Goal: Use online tool/utility

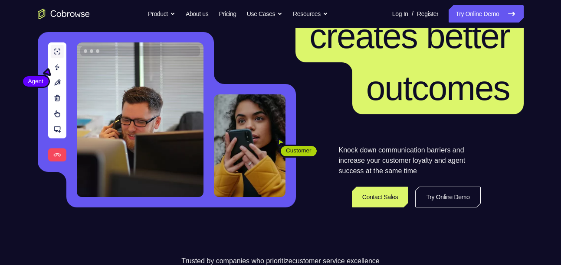
scroll to position [85, 0]
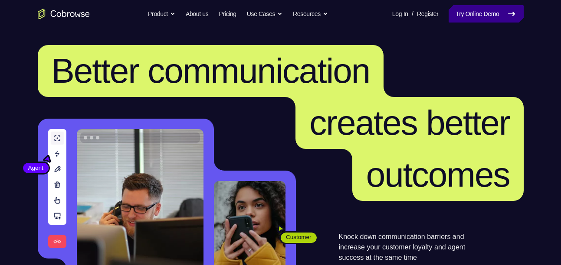
click at [487, 5] on link "Try Online Demo" at bounding box center [485, 13] width 75 height 17
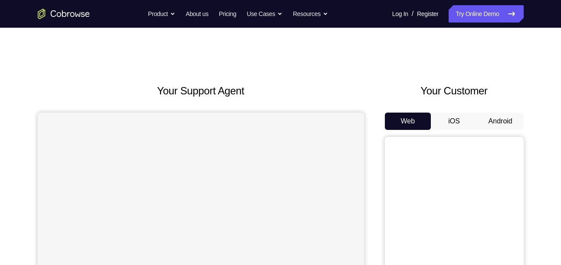
scroll to position [7, 0]
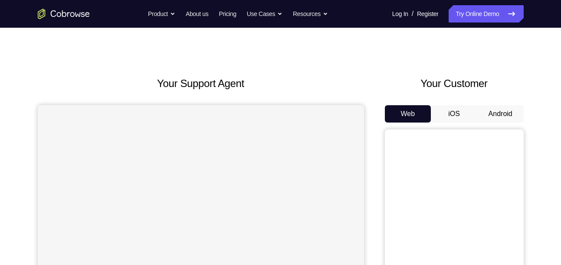
click at [500, 104] on div "Your Customer Web iOS Android" at bounding box center [454, 236] width 139 height 320
drag, startPoint x: 500, startPoint y: 104, endPoint x: 499, endPoint y: 109, distance: 5.1
click at [499, 109] on div "Your Customer Web iOS Android" at bounding box center [454, 236] width 139 height 320
click at [499, 109] on button "Android" at bounding box center [500, 113] width 46 height 17
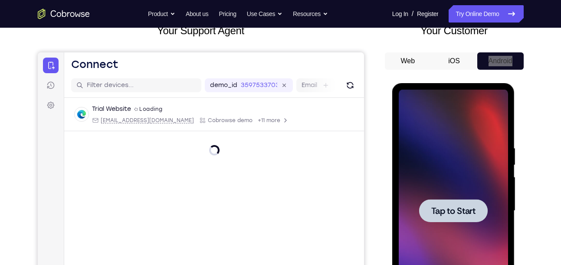
scroll to position [0, 0]
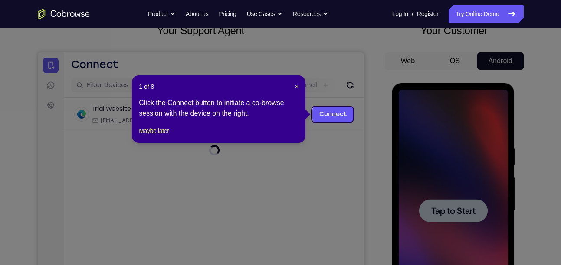
click at [462, 218] on icon at bounding box center [283, 132] width 567 height 265
drag, startPoint x: 499, startPoint y: 109, endPoint x: 462, endPoint y: 218, distance: 115.3
click at [462, 218] on icon at bounding box center [283, 132] width 567 height 265
click at [138, 143] on div "1 of 8 × Click the Connect button to initiate a co-browse session with the devi…" at bounding box center [218, 109] width 173 height 68
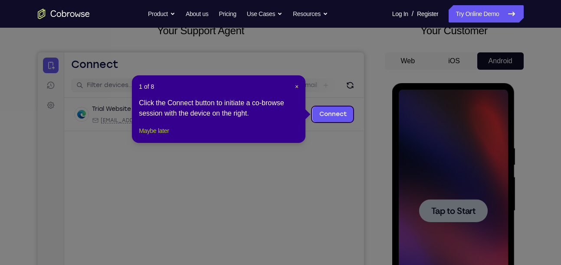
click at [140, 136] on button "Maybe later" at bounding box center [154, 131] width 30 height 10
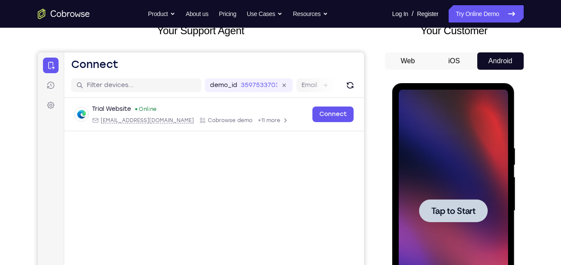
click at [448, 214] on span "Tap to Start" at bounding box center [453, 211] width 44 height 9
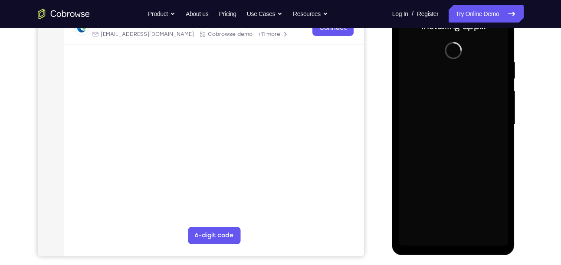
scroll to position [147, 0]
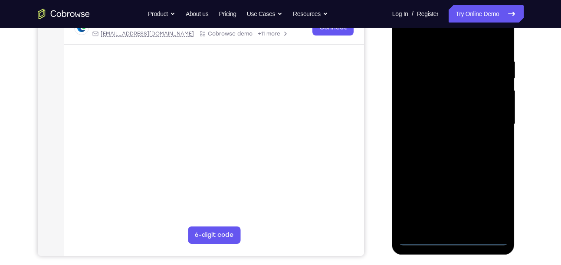
click at [449, 238] on div at bounding box center [453, 124] width 109 height 243
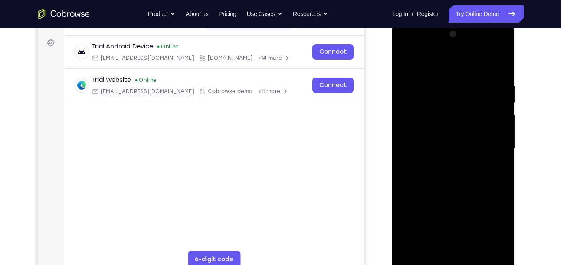
scroll to position [123, 0]
click at [446, 243] on div at bounding box center [453, 148] width 109 height 243
click at [489, 229] on div at bounding box center [453, 148] width 109 height 243
click at [441, 43] on div at bounding box center [453, 148] width 109 height 243
click at [432, 45] on div at bounding box center [453, 148] width 109 height 243
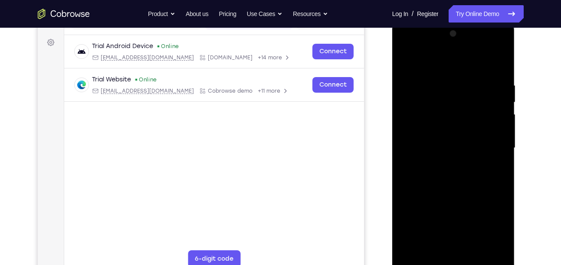
click at [455, 96] on div at bounding box center [453, 148] width 109 height 243
click at [420, 124] on div at bounding box center [453, 148] width 109 height 243
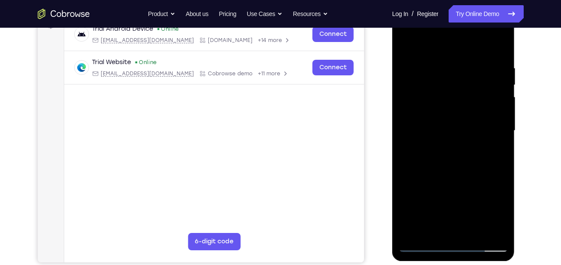
scroll to position [149, 0]
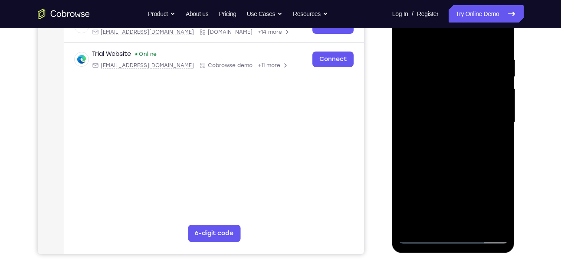
click at [420, 237] on div at bounding box center [453, 122] width 109 height 243
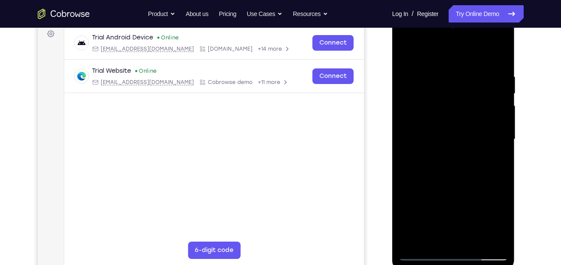
scroll to position [130, 0]
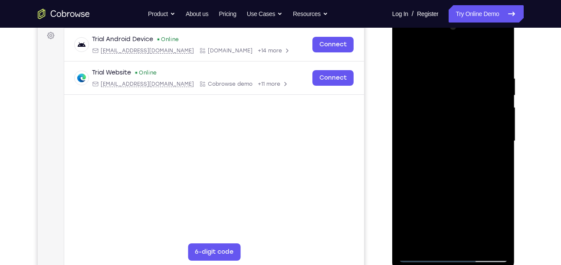
click at [419, 134] on div at bounding box center [453, 141] width 109 height 243
click at [435, 148] on div at bounding box center [453, 141] width 109 height 243
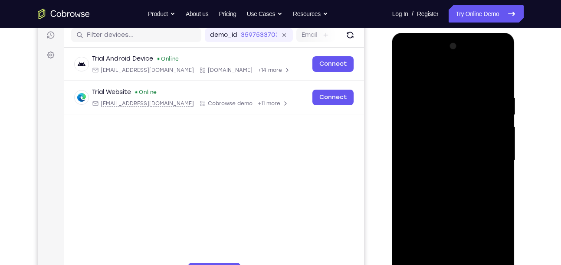
scroll to position [111, 0]
click at [488, 151] on div at bounding box center [453, 160] width 109 height 243
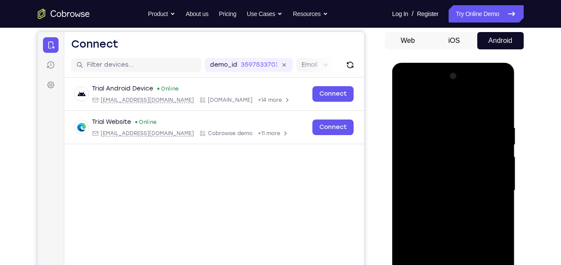
scroll to position [80, 0]
click at [406, 91] on div at bounding box center [453, 191] width 109 height 243
click at [449, 142] on div at bounding box center [453, 191] width 109 height 243
click at [415, 160] on div at bounding box center [453, 191] width 109 height 243
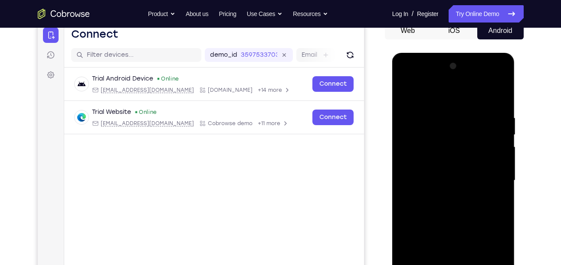
scroll to position [91, 0]
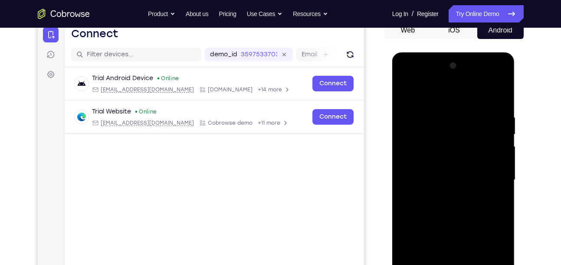
click at [455, 182] on div at bounding box center [453, 180] width 109 height 243
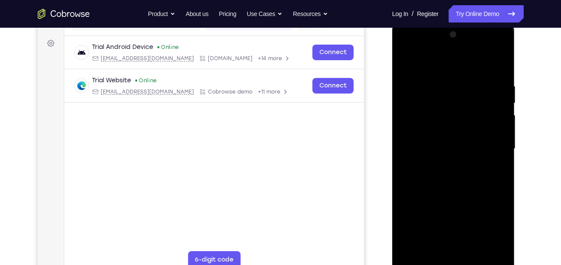
scroll to position [122, 0]
click at [421, 167] on div at bounding box center [453, 149] width 109 height 243
click at [430, 159] on div at bounding box center [453, 149] width 109 height 243
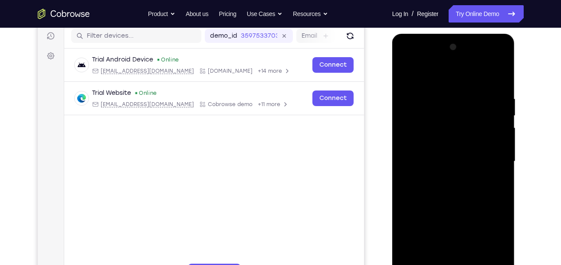
scroll to position [109, 0]
click at [422, 183] on div at bounding box center [453, 162] width 109 height 243
click at [426, 160] on div at bounding box center [453, 162] width 109 height 243
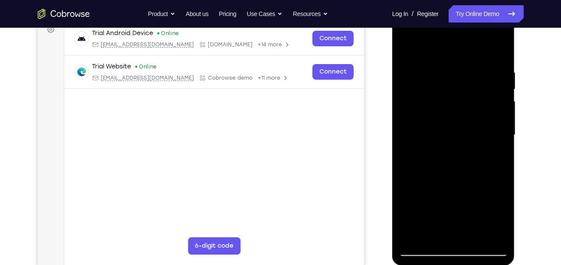
click at [488, 231] on div at bounding box center [453, 135] width 109 height 243
click at [498, 236] on div at bounding box center [453, 135] width 109 height 243
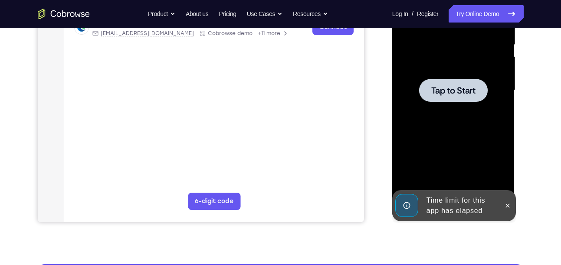
scroll to position [181, 0]
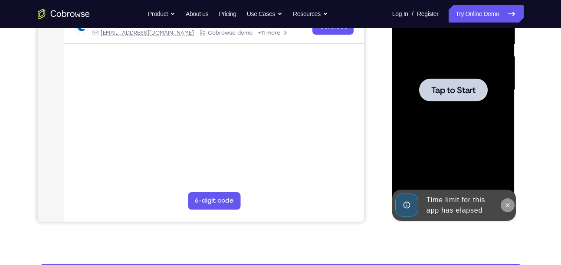
click at [510, 203] on icon at bounding box center [507, 205] width 7 height 7
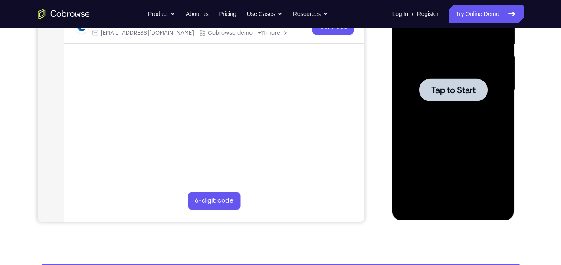
click at [456, 98] on div at bounding box center [453, 89] width 69 height 23
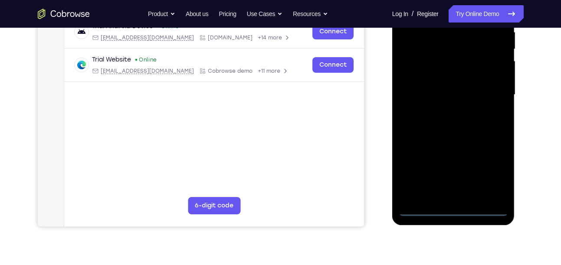
scroll to position [177, 0]
click at [453, 207] on div at bounding box center [453, 94] width 109 height 243
click at [487, 176] on div at bounding box center [453, 94] width 109 height 243
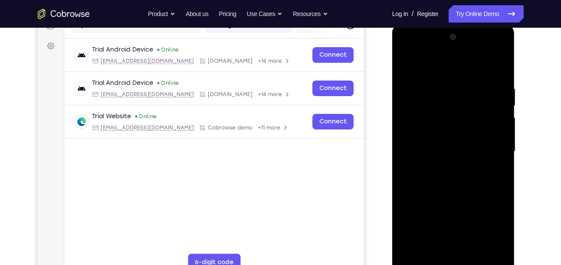
scroll to position [119, 0]
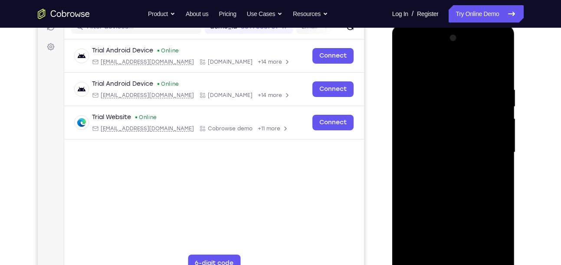
click at [424, 65] on div at bounding box center [453, 152] width 109 height 243
click at [485, 147] on div at bounding box center [453, 152] width 109 height 243
click at [445, 168] on div at bounding box center [453, 152] width 109 height 243
click at [424, 140] on div at bounding box center [453, 152] width 109 height 243
click at [424, 161] on div at bounding box center [453, 152] width 109 height 243
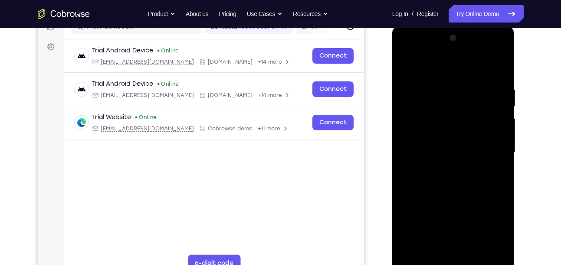
click at [433, 155] on div at bounding box center [453, 152] width 109 height 243
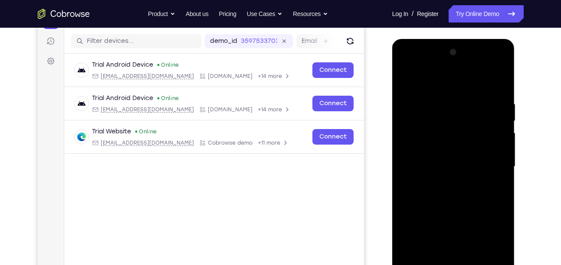
scroll to position [106, 0]
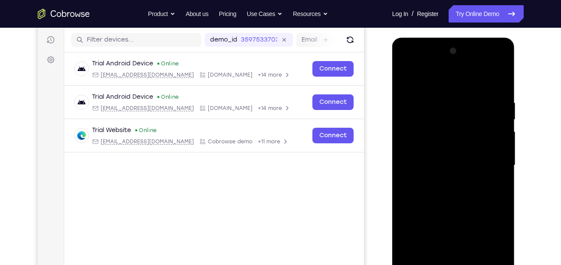
click at [419, 160] on div at bounding box center [453, 165] width 109 height 243
click at [438, 195] on div at bounding box center [453, 165] width 109 height 243
click at [438, 193] on div at bounding box center [453, 165] width 109 height 243
click at [448, 200] on div at bounding box center [453, 165] width 109 height 243
click at [413, 181] on div at bounding box center [453, 165] width 109 height 243
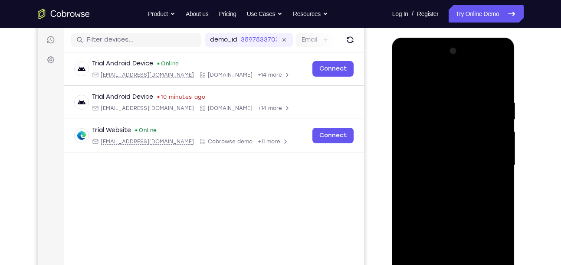
click at [425, 165] on div at bounding box center [453, 165] width 109 height 243
click at [443, 193] on div at bounding box center [453, 165] width 109 height 243
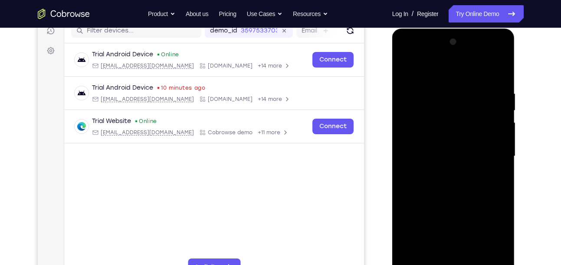
scroll to position [115, 0]
click at [448, 189] on div at bounding box center [453, 156] width 109 height 243
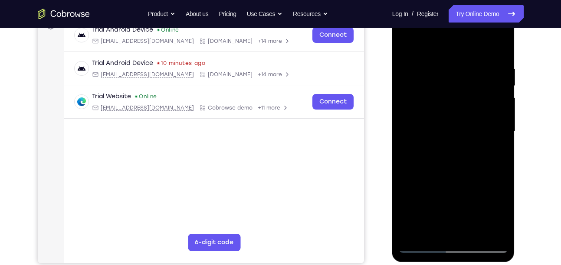
scroll to position [140, 0]
click at [461, 173] on div at bounding box center [453, 131] width 109 height 243
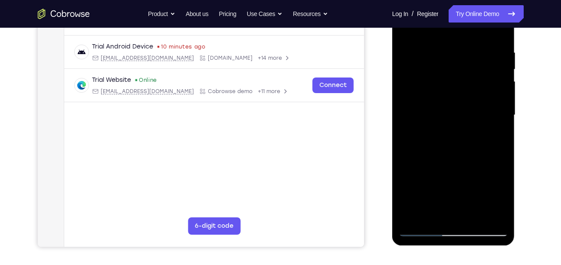
scroll to position [156, 0]
click at [500, 188] on div at bounding box center [453, 115] width 109 height 243
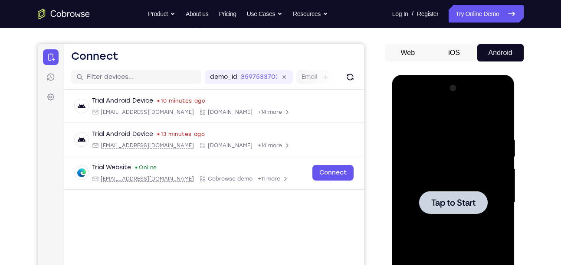
scroll to position [68, 0]
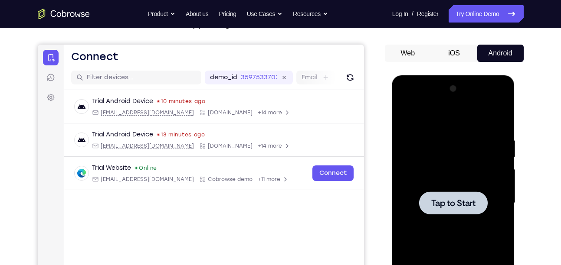
click at [453, 199] on span "Tap to Start" at bounding box center [453, 203] width 44 height 9
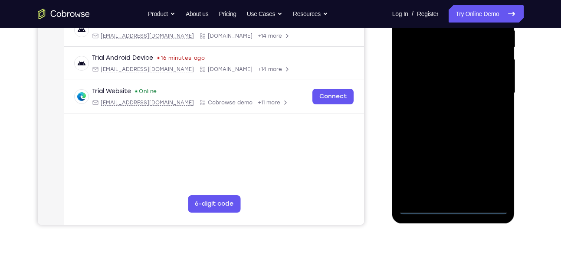
scroll to position [179, 0]
click at [448, 208] on div at bounding box center [453, 92] width 109 height 243
click at [482, 167] on div at bounding box center [453, 92] width 109 height 243
click at [488, 168] on div at bounding box center [453, 92] width 109 height 243
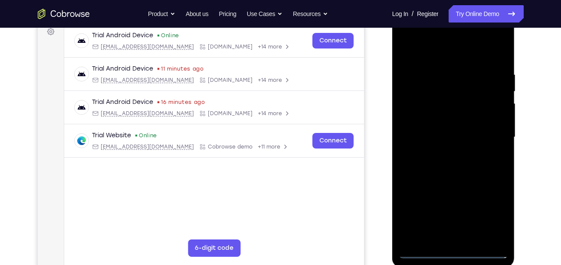
scroll to position [134, 0]
click at [438, 55] on div at bounding box center [453, 137] width 109 height 243
click at [490, 132] on div at bounding box center [453, 137] width 109 height 243
click at [459, 139] on div at bounding box center [453, 137] width 109 height 243
click at [445, 157] on div at bounding box center [453, 137] width 109 height 243
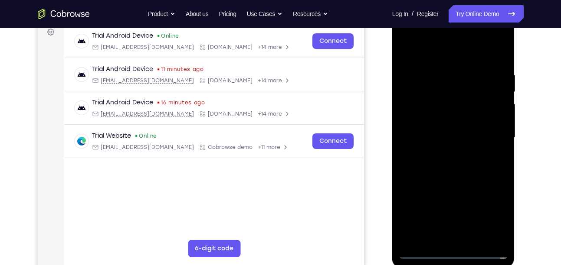
click at [423, 130] on div at bounding box center [453, 137] width 109 height 243
click at [427, 117] on div at bounding box center [453, 137] width 109 height 243
click at [436, 135] on div at bounding box center [453, 137] width 109 height 243
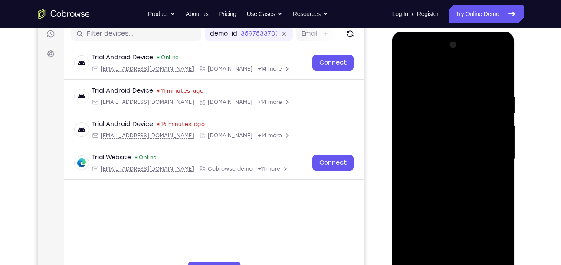
click at [497, 172] on div at bounding box center [453, 159] width 109 height 243
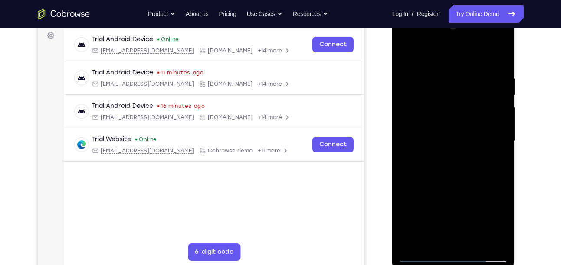
scroll to position [130, 0]
click at [469, 182] on div at bounding box center [453, 141] width 109 height 243
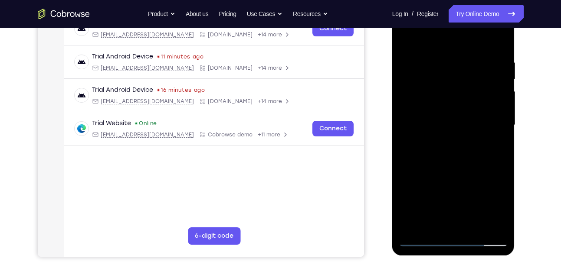
scroll to position [145, 0]
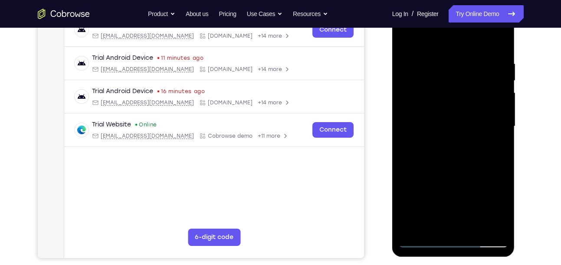
click at [408, 181] on div at bounding box center [453, 126] width 109 height 243
click at [454, 168] on div at bounding box center [453, 126] width 109 height 243
click at [410, 194] on div at bounding box center [453, 126] width 109 height 243
click at [440, 168] on div at bounding box center [453, 126] width 109 height 243
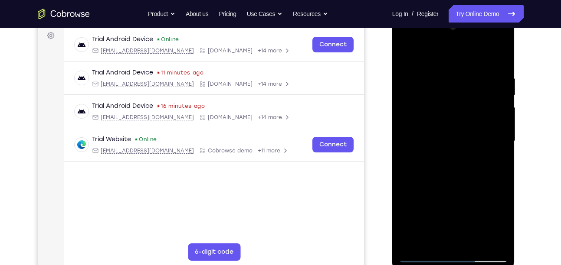
scroll to position [129, 0]
click at [440, 168] on div at bounding box center [453, 142] width 109 height 243
drag, startPoint x: 440, startPoint y: 183, endPoint x: 440, endPoint y: 168, distance: 15.6
click at [440, 168] on div at bounding box center [453, 142] width 109 height 243
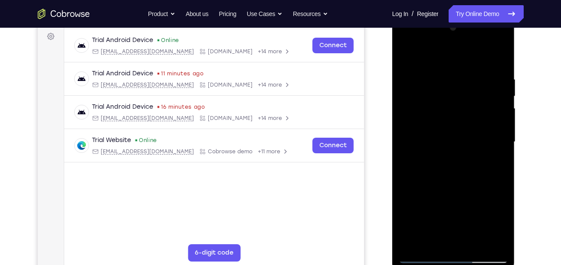
click at [440, 168] on div at bounding box center [453, 142] width 109 height 243
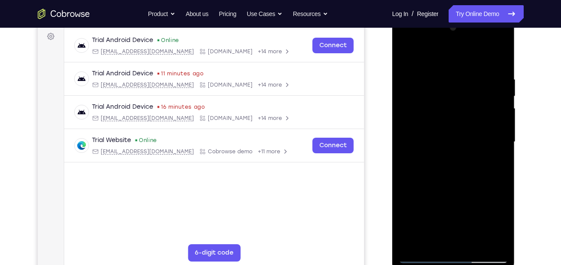
click at [440, 168] on div at bounding box center [453, 142] width 109 height 243
click at [438, 170] on div at bounding box center [453, 142] width 109 height 243
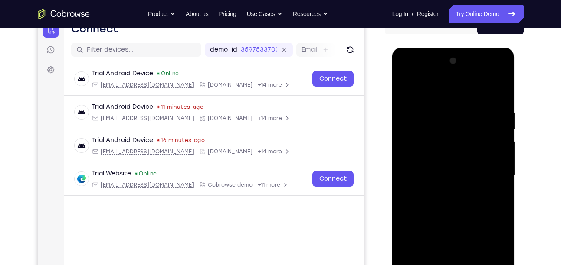
scroll to position [95, 0]
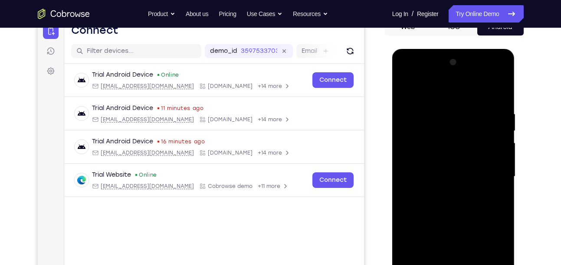
click at [500, 87] on div at bounding box center [453, 177] width 109 height 243
click at [468, 118] on div at bounding box center [453, 177] width 109 height 243
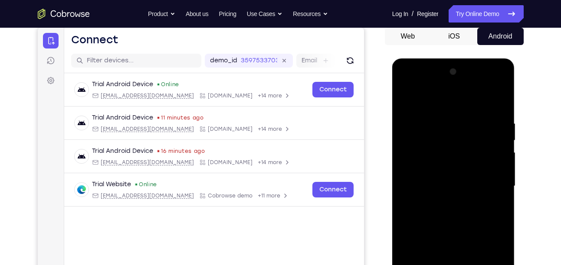
scroll to position [86, 0]
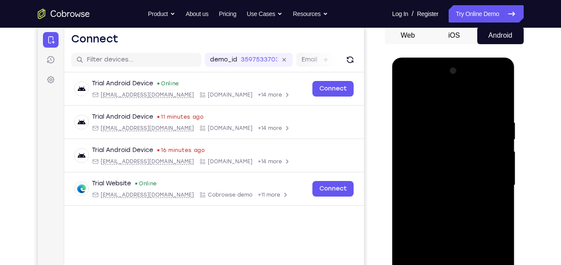
click at [413, 126] on div at bounding box center [453, 185] width 109 height 243
click at [408, 95] on div at bounding box center [453, 185] width 109 height 243
click at [440, 112] on div at bounding box center [453, 185] width 109 height 243
click at [462, 112] on div at bounding box center [453, 185] width 109 height 243
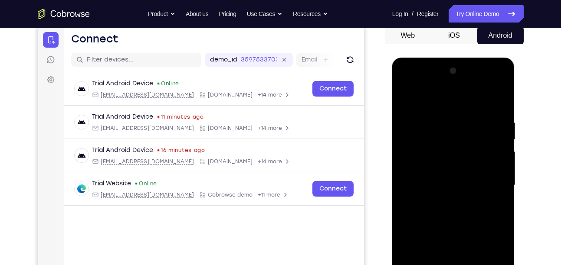
click at [489, 113] on div at bounding box center [453, 185] width 109 height 243
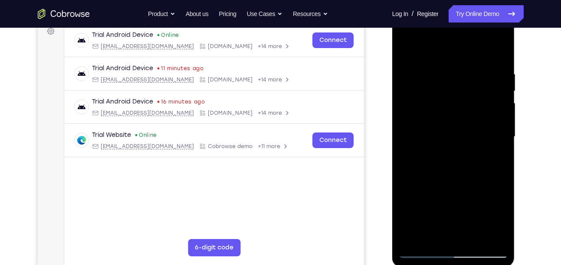
scroll to position [135, 0]
click at [431, 155] on div at bounding box center [453, 136] width 109 height 243
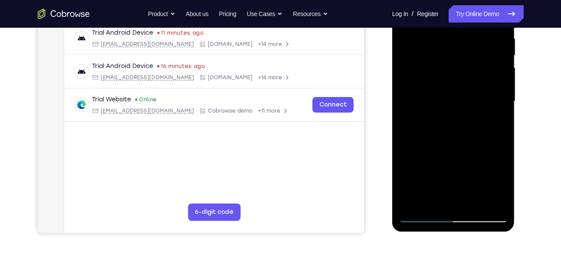
scroll to position [167, 0]
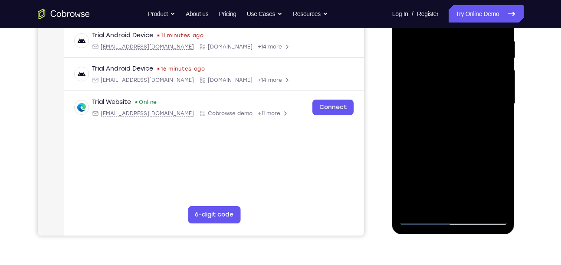
click at [444, 40] on div at bounding box center [453, 104] width 109 height 243
click at [426, 91] on div at bounding box center [453, 104] width 109 height 243
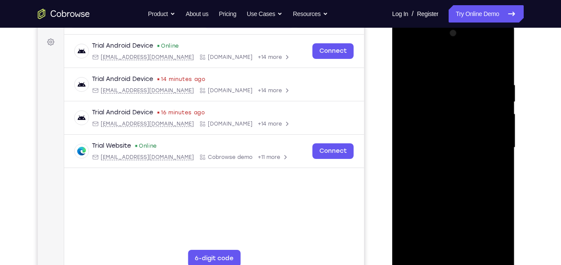
scroll to position [124, 0]
click at [430, 124] on div at bounding box center [453, 147] width 109 height 243
click at [406, 62] on div at bounding box center [453, 147] width 109 height 243
click at [457, 86] on div at bounding box center [453, 147] width 109 height 243
click at [403, 55] on div at bounding box center [453, 147] width 109 height 243
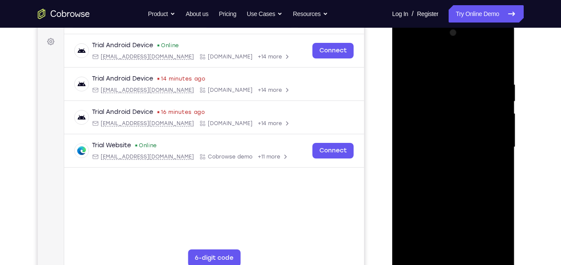
click at [403, 55] on div at bounding box center [453, 147] width 109 height 243
click at [435, 136] on div at bounding box center [453, 147] width 109 height 243
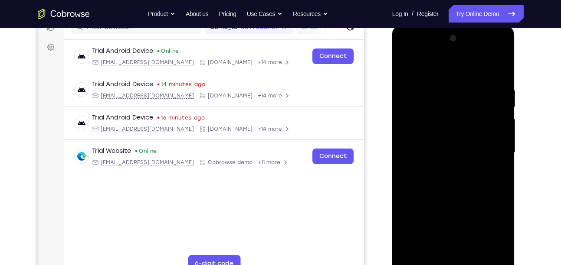
scroll to position [116, 0]
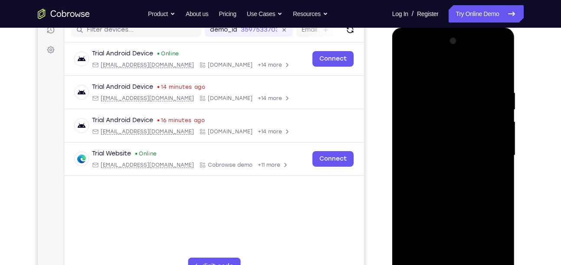
click at [411, 61] on div at bounding box center [453, 155] width 109 height 243
click at [419, 129] on div at bounding box center [453, 155] width 109 height 243
click at [455, 142] on div at bounding box center [453, 155] width 109 height 243
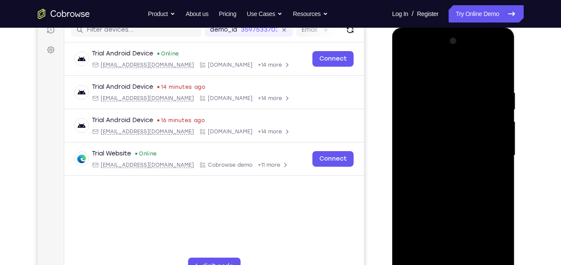
click at [455, 142] on div at bounding box center [453, 155] width 109 height 243
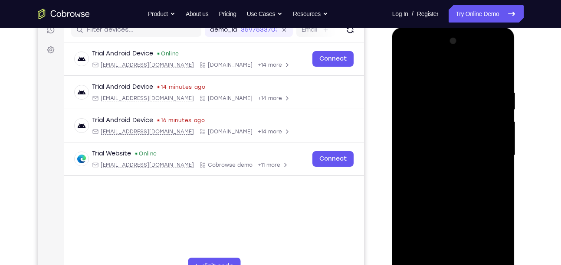
click at [455, 142] on div at bounding box center [453, 155] width 109 height 243
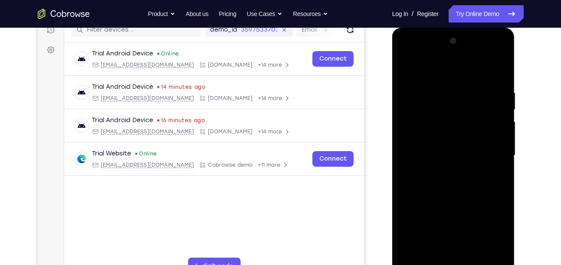
click at [442, 123] on div at bounding box center [453, 155] width 109 height 243
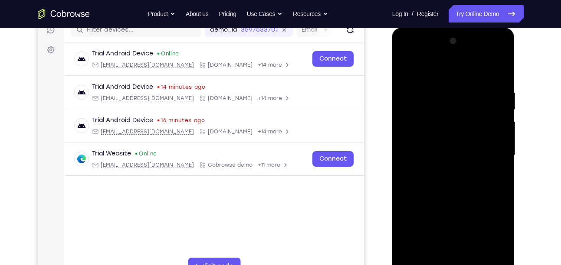
click at [442, 123] on div at bounding box center [453, 155] width 109 height 243
click at [450, 110] on div at bounding box center [453, 155] width 109 height 243
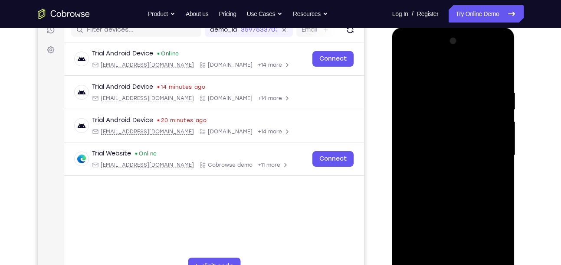
click at [409, 151] on div at bounding box center [453, 155] width 109 height 243
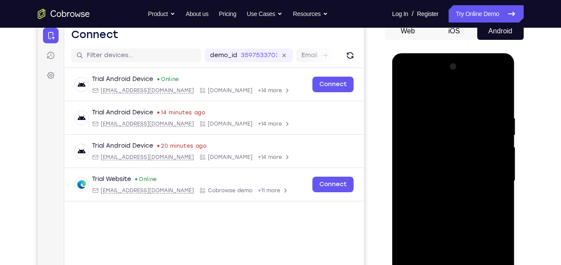
scroll to position [90, 0]
click at [420, 140] on div at bounding box center [453, 181] width 109 height 243
drag, startPoint x: 420, startPoint y: 166, endPoint x: 420, endPoint y: 140, distance: 26.0
click at [420, 140] on div at bounding box center [453, 181] width 109 height 243
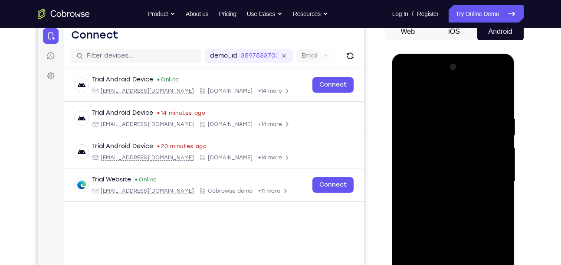
click at [420, 140] on div at bounding box center [453, 181] width 109 height 243
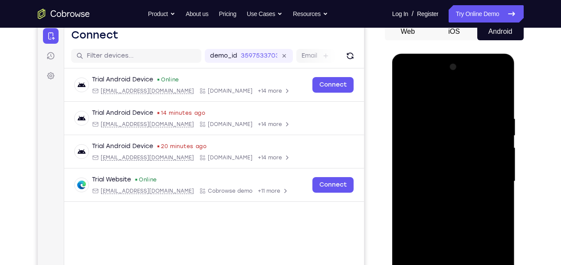
click at [420, 140] on div at bounding box center [453, 181] width 109 height 243
click at [420, 54] on div at bounding box center [453, 54] width 123 height 0
click at [420, 140] on div at bounding box center [453, 181] width 109 height 243
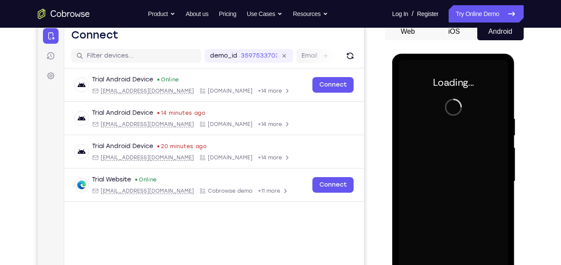
click at [420, 140] on div at bounding box center [453, 181] width 109 height 243
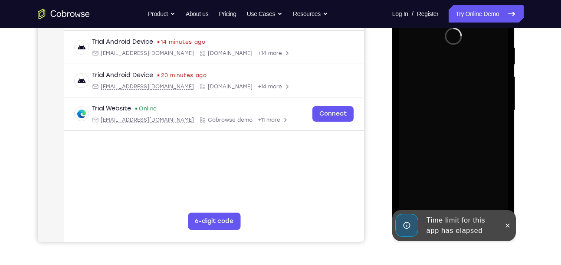
scroll to position [161, 0]
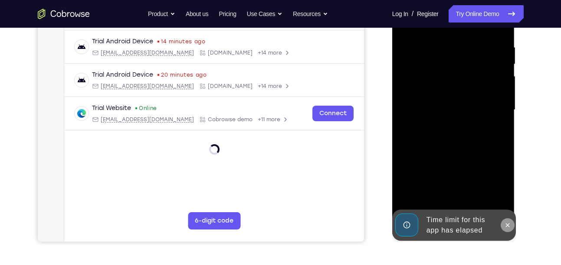
click at [502, 224] on button at bounding box center [507, 226] width 14 height 14
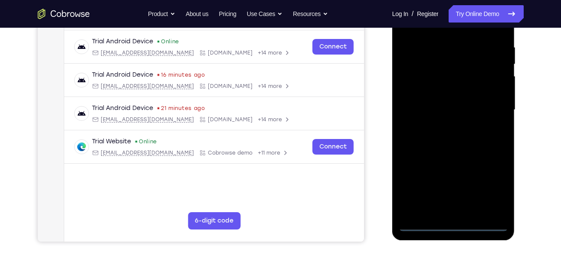
click at [454, 223] on div at bounding box center [453, 110] width 109 height 243
click at [496, 183] on div at bounding box center [453, 110] width 109 height 243
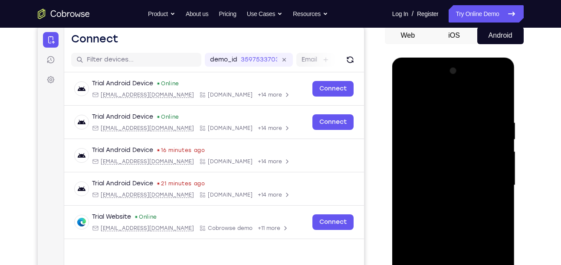
scroll to position [85, 0]
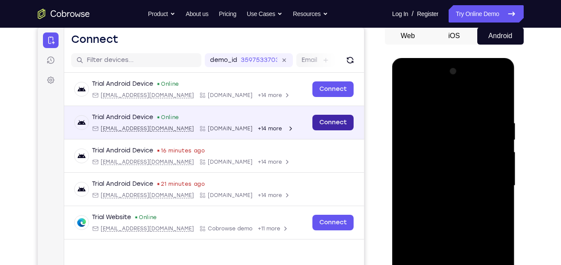
click at [343, 123] on link "Connect" at bounding box center [332, 123] width 41 height 16
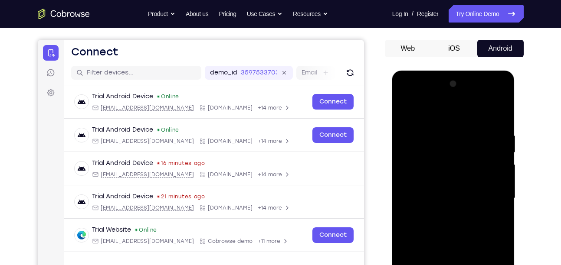
scroll to position [72, 0]
click at [428, 110] on div at bounding box center [453, 199] width 109 height 243
click at [489, 198] on div at bounding box center [453, 199] width 109 height 243
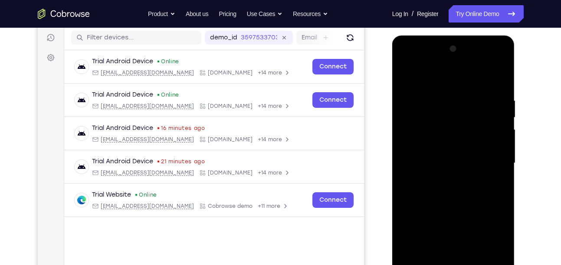
scroll to position [108, 0]
click at [446, 180] on div at bounding box center [453, 163] width 109 height 243
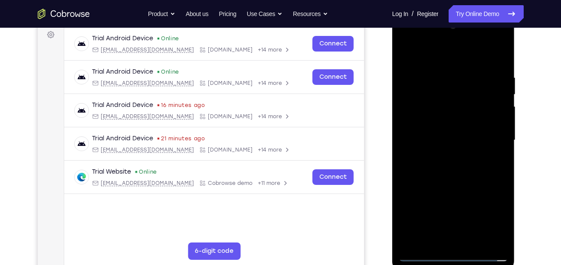
scroll to position [132, 0]
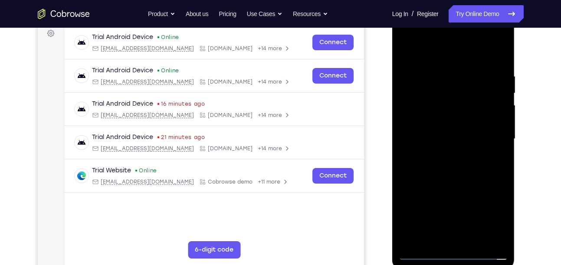
click at [422, 130] on div at bounding box center [453, 139] width 109 height 243
click at [426, 152] on div at bounding box center [453, 139] width 109 height 243
click at [437, 138] on div at bounding box center [453, 139] width 109 height 243
click at [446, 164] on div at bounding box center [453, 139] width 109 height 243
click at [450, 176] on div at bounding box center [453, 139] width 109 height 243
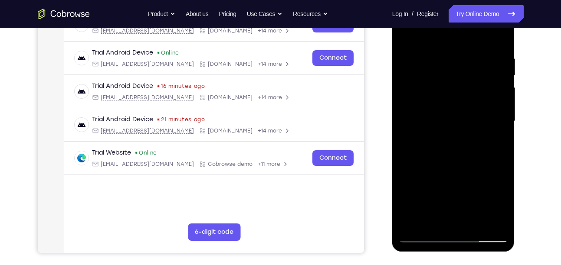
scroll to position [149, 0]
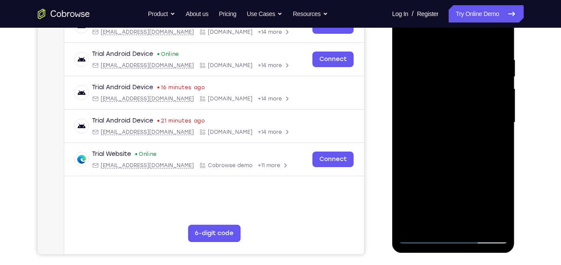
click at [450, 176] on div at bounding box center [453, 122] width 109 height 243
drag, startPoint x: 450, startPoint y: 160, endPoint x: 450, endPoint y: 176, distance: 16.5
click at [450, 176] on div at bounding box center [453, 122] width 109 height 243
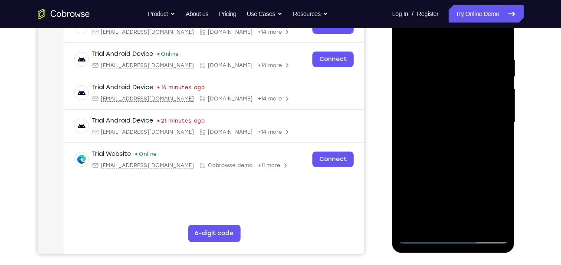
click at [428, 161] on div at bounding box center [453, 122] width 109 height 243
click at [502, 115] on div at bounding box center [453, 122] width 109 height 243
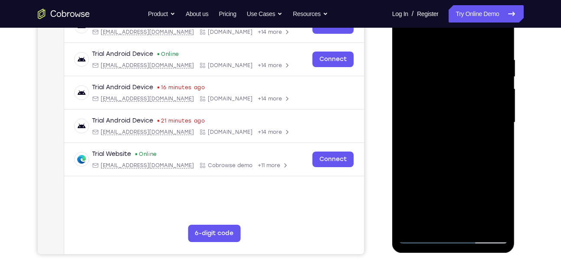
click at [502, 115] on div at bounding box center [453, 122] width 109 height 243
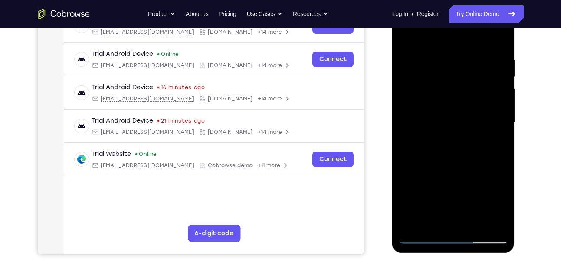
click at [502, 115] on div at bounding box center [453, 122] width 109 height 243
click at [502, 121] on div at bounding box center [453, 122] width 109 height 243
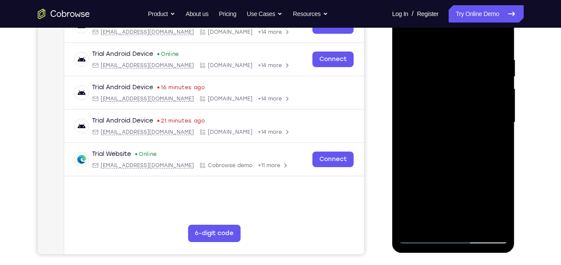
click at [502, 121] on div at bounding box center [453, 122] width 109 height 243
click at [470, 143] on div at bounding box center [453, 122] width 109 height 243
click at [408, 187] on div at bounding box center [453, 122] width 109 height 243
click at [477, 224] on div at bounding box center [453, 122] width 109 height 243
click at [441, 166] on div at bounding box center [453, 122] width 109 height 243
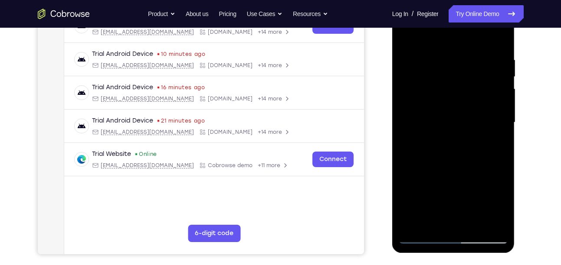
click at [493, 101] on div at bounding box center [453, 122] width 109 height 243
click at [453, 52] on div at bounding box center [453, 122] width 109 height 243
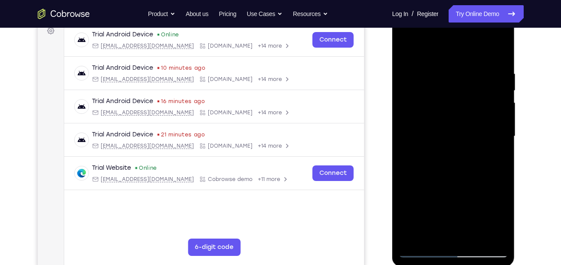
scroll to position [134, 0]
click at [445, 78] on div at bounding box center [453, 137] width 109 height 243
click at [485, 235] on div at bounding box center [453, 137] width 109 height 243
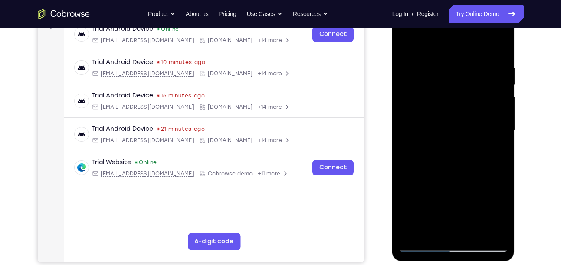
scroll to position [141, 0]
drag, startPoint x: 506, startPoint y: 191, endPoint x: 437, endPoint y: 62, distance: 146.7
click at [437, 62] on div at bounding box center [453, 130] width 109 height 243
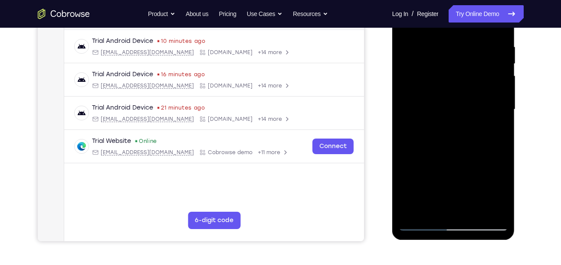
scroll to position [167, 0]
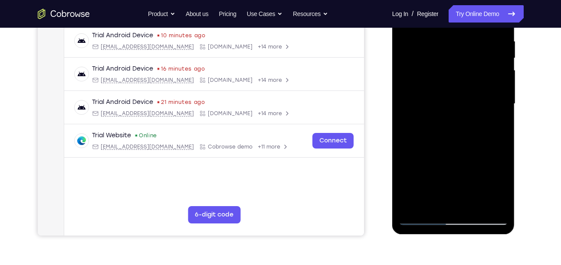
drag, startPoint x: 437, startPoint y: 35, endPoint x: 435, endPoint y: 197, distance: 161.8
click at [435, 197] on div at bounding box center [453, 104] width 109 height 243
drag, startPoint x: 439, startPoint y: 68, endPoint x: 435, endPoint y: 170, distance: 102.4
click at [435, 170] on div at bounding box center [453, 104] width 109 height 243
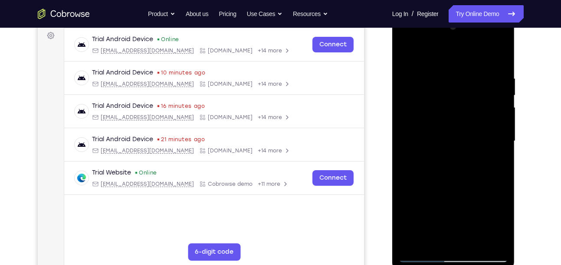
scroll to position [130, 0]
drag, startPoint x: 439, startPoint y: 150, endPoint x: 434, endPoint y: 185, distance: 35.1
click at [434, 185] on div at bounding box center [453, 141] width 109 height 243
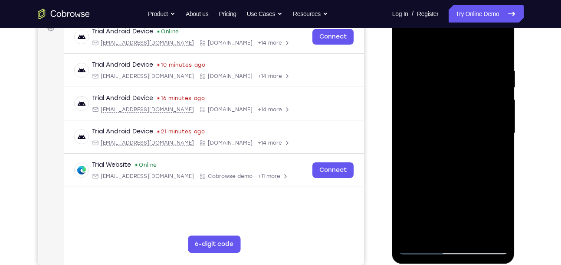
scroll to position [140, 0]
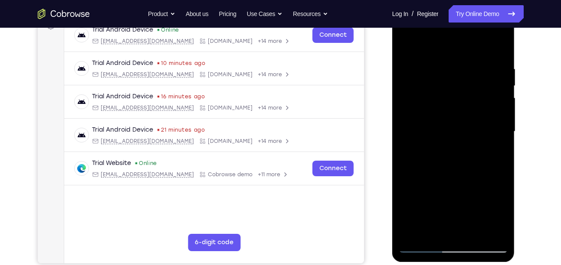
drag, startPoint x: 434, startPoint y: 175, endPoint x: 433, endPoint y: 272, distance: 97.1
click at [433, 264] on html "Online web based iOS Simulators and Android Emulators. Run iPhone, iPad, Mobile…" at bounding box center [454, 134] width 124 height 260
click at [406, 44] on div at bounding box center [453, 131] width 109 height 243
click at [435, 70] on div at bounding box center [453, 131] width 109 height 243
click at [481, 232] on div at bounding box center [453, 131] width 109 height 243
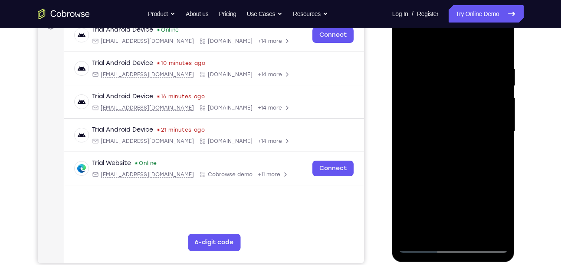
drag, startPoint x: 444, startPoint y: 128, endPoint x: 449, endPoint y: 270, distance: 141.9
click at [449, 264] on html "Online web based iOS Simulators and Android Emulators. Run iPhone, iPad, Mobile…" at bounding box center [454, 134] width 124 height 260
drag, startPoint x: 456, startPoint y: 78, endPoint x: 439, endPoint y: 229, distance: 151.8
click at [439, 229] on div at bounding box center [453, 131] width 109 height 243
drag, startPoint x: 443, startPoint y: 117, endPoint x: 426, endPoint y: 248, distance: 132.5
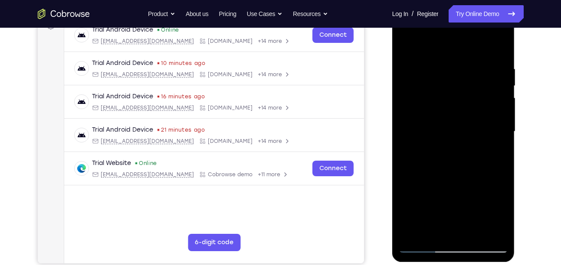
click at [426, 248] on div at bounding box center [453, 131] width 109 height 243
drag, startPoint x: 442, startPoint y: 117, endPoint x: 433, endPoint y: 229, distance: 112.6
click at [433, 229] on div at bounding box center [453, 131] width 109 height 243
drag, startPoint x: 448, startPoint y: 85, endPoint x: 424, endPoint y: 211, distance: 128.8
click at [424, 211] on div at bounding box center [453, 131] width 109 height 243
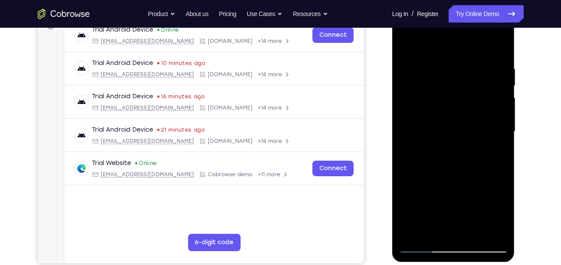
drag, startPoint x: 446, startPoint y: 69, endPoint x: 430, endPoint y: 180, distance: 112.6
click at [430, 180] on div at bounding box center [453, 131] width 109 height 243
click at [404, 45] on div at bounding box center [453, 131] width 109 height 243
click at [437, 78] on div at bounding box center [453, 131] width 109 height 243
click at [477, 233] on div at bounding box center [453, 131] width 109 height 243
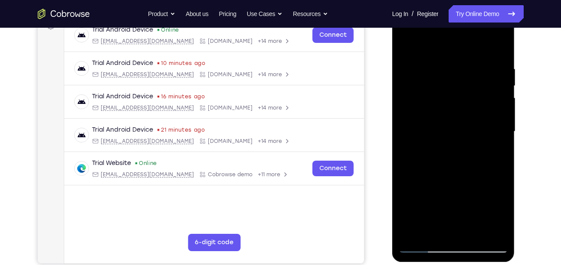
drag, startPoint x: 439, startPoint y: 124, endPoint x: 431, endPoint y: 228, distance: 103.9
click at [431, 228] on div at bounding box center [453, 131] width 109 height 243
drag, startPoint x: 443, startPoint y: 102, endPoint x: 425, endPoint y: 251, distance: 149.4
click at [425, 251] on div at bounding box center [453, 131] width 109 height 243
drag, startPoint x: 489, startPoint y: 62, endPoint x: 471, endPoint y: 277, distance: 215.4
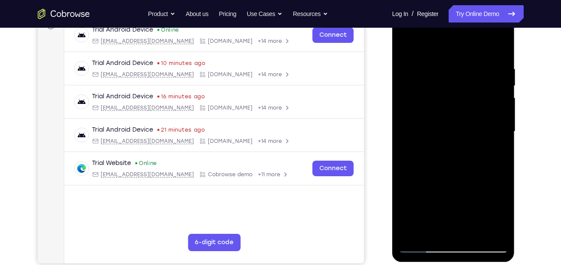
click at [471, 264] on html "Online web based iOS Simulators and Android Emulators. Run iPhone, iPad, Mobile…" at bounding box center [454, 134] width 124 height 260
drag, startPoint x: 494, startPoint y: 126, endPoint x: 497, endPoint y: 236, distance: 110.2
click at [497, 236] on div at bounding box center [453, 131] width 109 height 243
drag, startPoint x: 479, startPoint y: 118, endPoint x: 459, endPoint y: 253, distance: 136.8
click at [459, 253] on div at bounding box center [453, 131] width 109 height 243
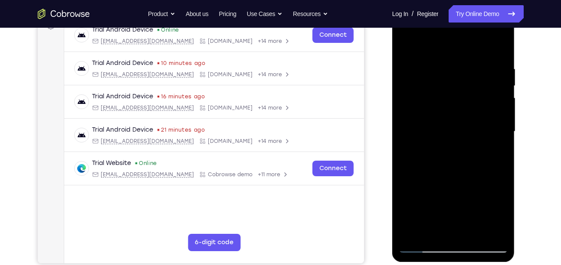
drag, startPoint x: 439, startPoint y: 91, endPoint x: 419, endPoint y: 202, distance: 113.3
click at [419, 202] on div at bounding box center [453, 131] width 109 height 243
click at [405, 48] on div at bounding box center [453, 131] width 109 height 243
click at [425, 72] on div at bounding box center [453, 131] width 109 height 243
click at [482, 232] on div at bounding box center [453, 131] width 109 height 243
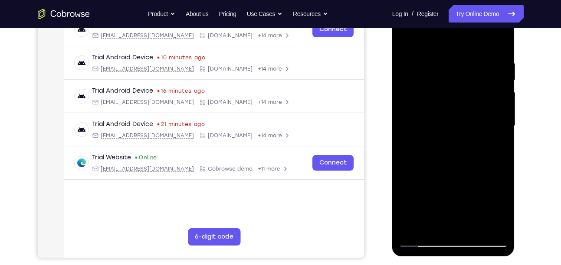
scroll to position [144, 0]
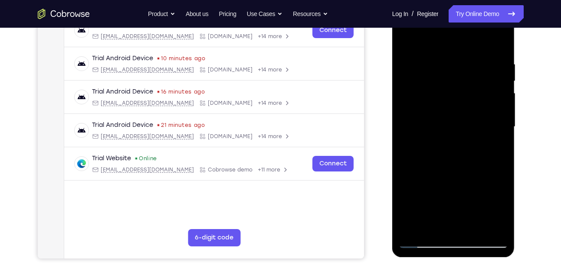
click at [407, 39] on div at bounding box center [453, 127] width 109 height 243
click at [436, 71] on div at bounding box center [453, 127] width 109 height 243
click at [407, 36] on div at bounding box center [453, 127] width 109 height 243
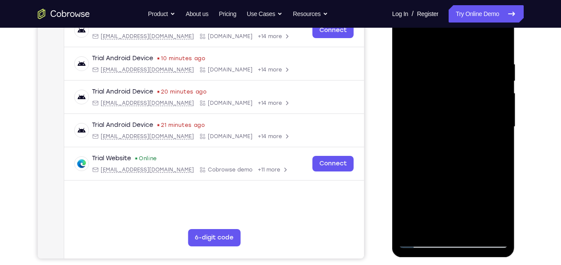
click at [445, 119] on div at bounding box center [453, 127] width 109 height 243
drag, startPoint x: 445, startPoint y: 119, endPoint x: 452, endPoint y: 242, distance: 122.5
click at [452, 242] on div at bounding box center [453, 127] width 109 height 243
drag, startPoint x: 489, startPoint y: 71, endPoint x: 483, endPoint y: 228, distance: 157.1
click at [483, 228] on div at bounding box center [453, 127] width 109 height 243
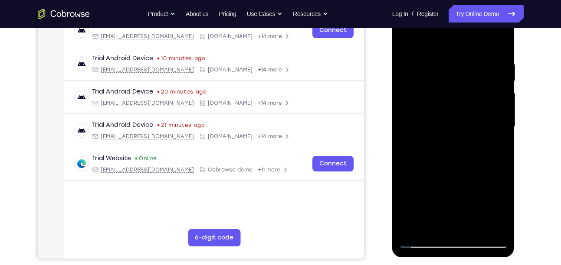
drag, startPoint x: 485, startPoint y: 115, endPoint x: 489, endPoint y: 264, distance: 148.8
click at [489, 259] on html "Online web based iOS Simulators and Android Emulators. Run iPhone, iPad, Mobile…" at bounding box center [454, 129] width 124 height 260
drag, startPoint x: 497, startPoint y: 126, endPoint x: 498, endPoint y: 245, distance: 119.3
click at [498, 245] on div at bounding box center [453, 127] width 109 height 243
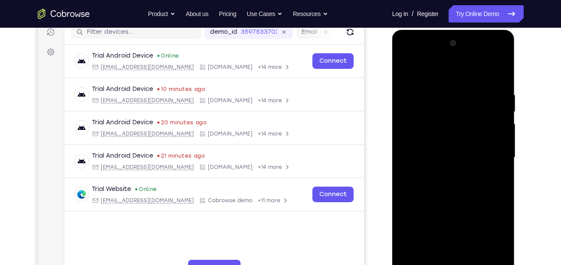
scroll to position [112, 0]
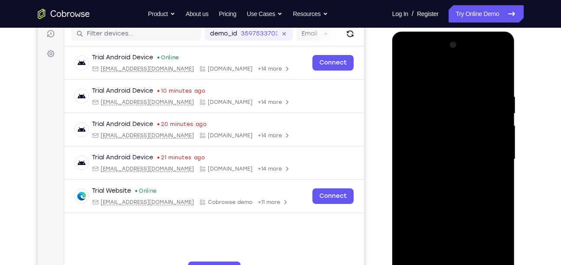
click at [405, 56] on div at bounding box center [453, 159] width 109 height 243
click at [420, 136] on div at bounding box center [453, 159] width 109 height 243
click at [426, 159] on div at bounding box center [453, 159] width 109 height 243
click at [427, 155] on div at bounding box center [453, 159] width 109 height 243
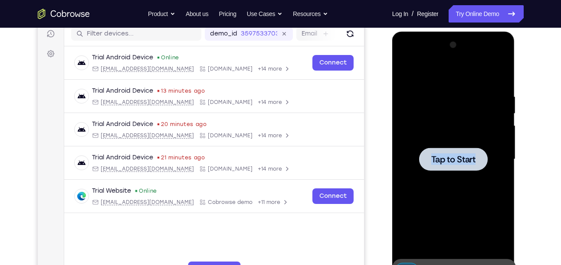
click at [442, 155] on span "Tap to Start" at bounding box center [453, 159] width 44 height 9
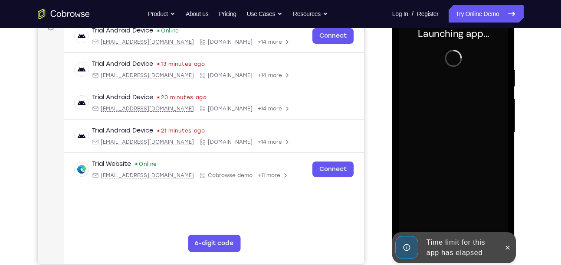
scroll to position [139, 0]
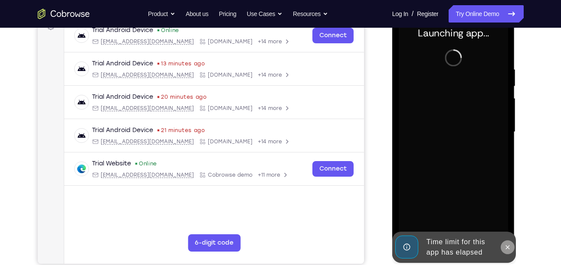
click at [506, 248] on icon at bounding box center [507, 247] width 7 height 7
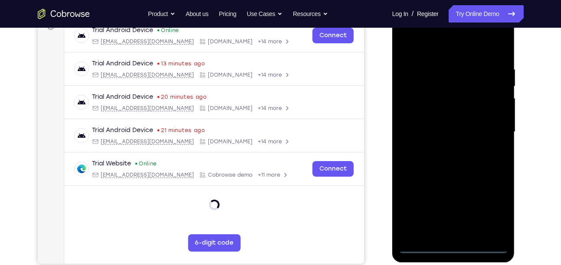
click at [454, 245] on div at bounding box center [453, 132] width 109 height 243
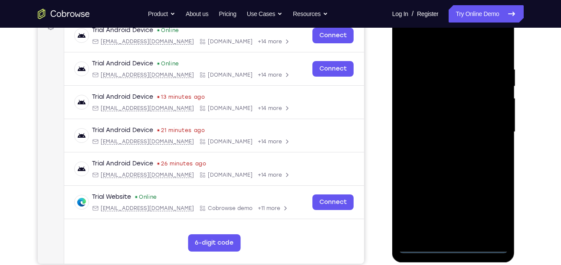
click at [487, 210] on div at bounding box center [453, 132] width 109 height 243
click at [422, 50] on div at bounding box center [453, 132] width 109 height 243
click at [419, 109] on div at bounding box center [453, 132] width 109 height 243
click at [418, 130] on div at bounding box center [453, 132] width 109 height 243
drag, startPoint x: 421, startPoint y: 126, endPoint x: 514, endPoint y: 117, distance: 93.7
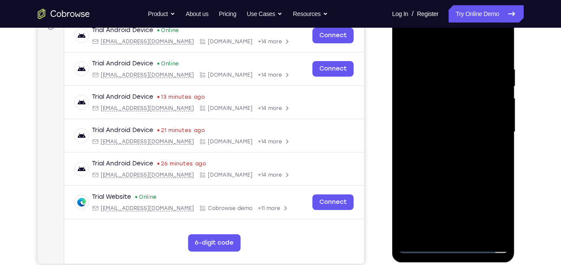
click at [514, 117] on div at bounding box center [453, 133] width 123 height 258
click at [454, 124] on div at bounding box center [453, 132] width 109 height 243
click at [441, 124] on div at bounding box center [453, 132] width 109 height 243
click at [430, 141] on div at bounding box center [453, 132] width 109 height 243
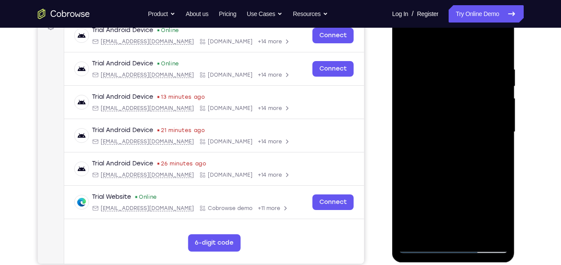
click at [415, 133] on div at bounding box center [453, 132] width 109 height 243
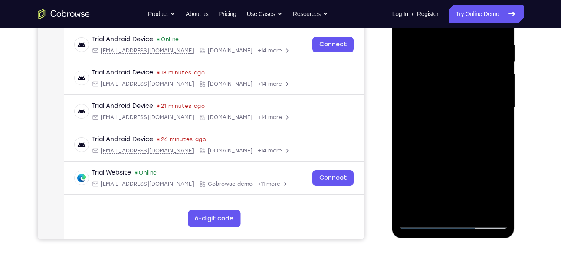
click at [486, 123] on div at bounding box center [453, 108] width 109 height 243
click at [467, 145] on div at bounding box center [453, 108] width 109 height 243
click at [469, 109] on div at bounding box center [453, 108] width 109 height 243
click at [460, 209] on div at bounding box center [453, 108] width 109 height 243
click at [441, 209] on div at bounding box center [453, 108] width 109 height 243
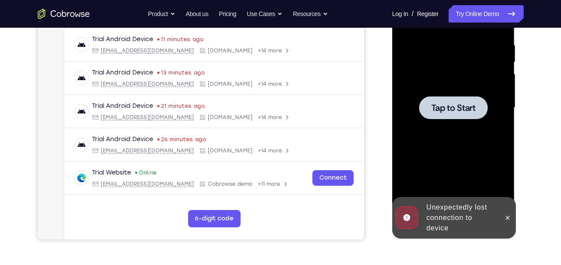
click at [452, 108] on span "Tap to Start" at bounding box center [453, 108] width 44 height 9
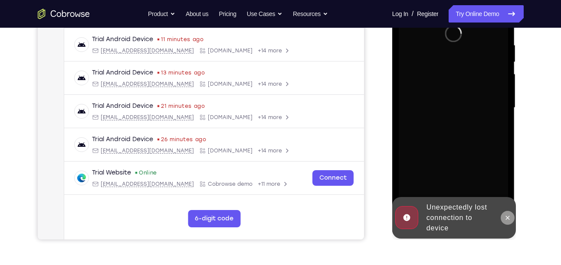
click at [503, 213] on button at bounding box center [507, 218] width 14 height 14
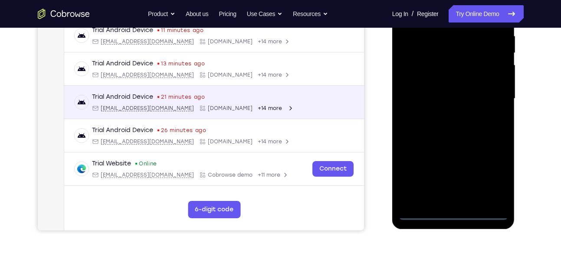
scroll to position [173, 0]
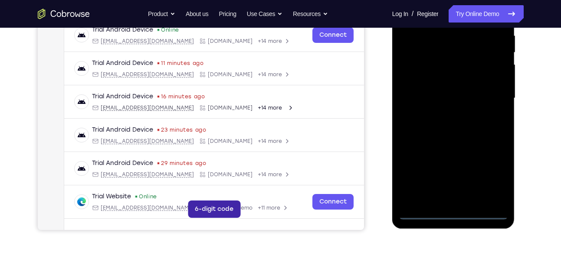
click at [226, 206] on button "6-digit code" at bounding box center [213, 209] width 52 height 17
drag, startPoint x: 226, startPoint y: 206, endPoint x: 295, endPoint y: 227, distance: 71.6
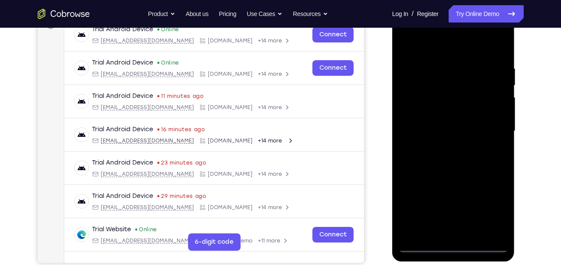
scroll to position [139, 0]
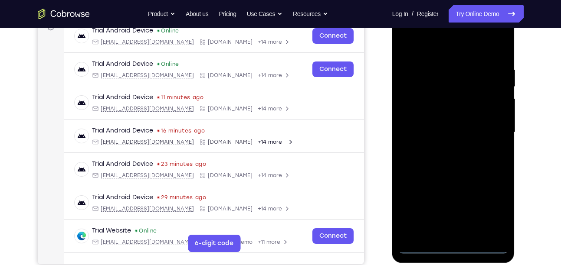
click at [425, 244] on div at bounding box center [453, 132] width 109 height 243
click at [458, 248] on div at bounding box center [453, 132] width 109 height 243
click at [497, 206] on div at bounding box center [453, 132] width 109 height 243
click at [429, 49] on div at bounding box center [453, 132] width 109 height 243
click at [411, 108] on div at bounding box center [453, 132] width 109 height 243
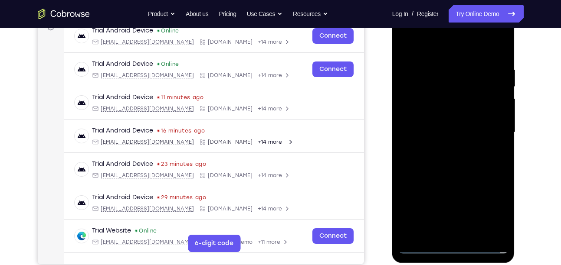
click at [417, 131] on div at bounding box center [453, 132] width 109 height 243
click at [425, 140] on div at bounding box center [453, 132] width 109 height 243
click at [482, 82] on div at bounding box center [453, 132] width 109 height 243
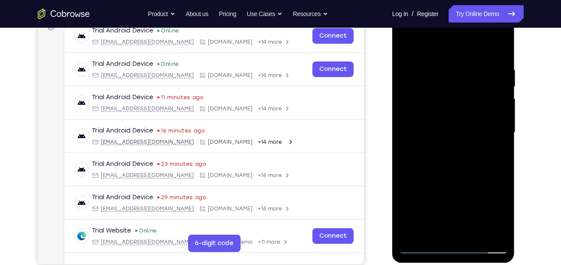
click at [454, 231] on div at bounding box center [453, 132] width 109 height 243
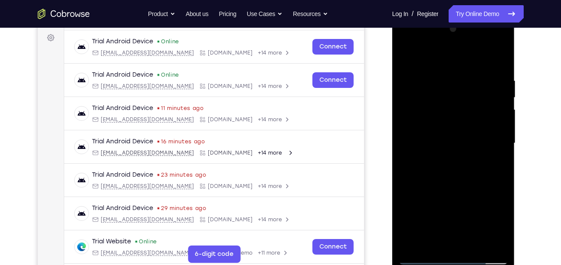
scroll to position [127, 0]
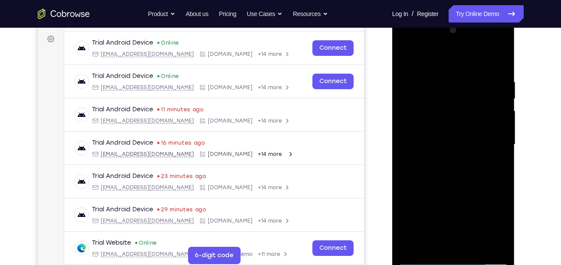
drag, startPoint x: 450, startPoint y: 173, endPoint x: 465, endPoint y: 16, distance: 158.1
click at [465, 17] on html "Online web based iOS Simulators and Android Emulators. Run iPhone, iPad, Mobile…" at bounding box center [454, 147] width 124 height 260
drag, startPoint x: 454, startPoint y: 174, endPoint x: 474, endPoint y: -8, distance: 183.3
click at [474, 17] on html "Online web based iOS Simulators and Android Emulators. Run iPhone, iPad, Mobile…" at bounding box center [454, 147] width 124 height 260
drag, startPoint x: 455, startPoint y: 147, endPoint x: 453, endPoint y: 105, distance: 42.1
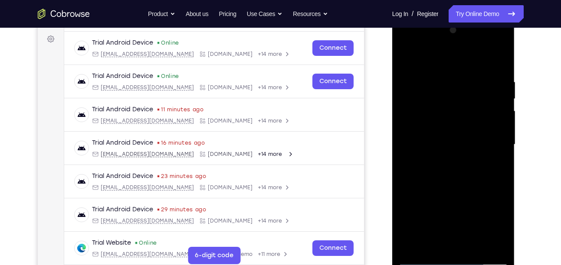
click at [453, 105] on div at bounding box center [453, 144] width 109 height 243
click at [424, 180] on div at bounding box center [453, 144] width 109 height 243
click at [443, 183] on div at bounding box center [453, 144] width 109 height 243
drag, startPoint x: 474, startPoint y: 152, endPoint x: 409, endPoint y: 165, distance: 66.4
click at [409, 165] on div at bounding box center [453, 144] width 109 height 243
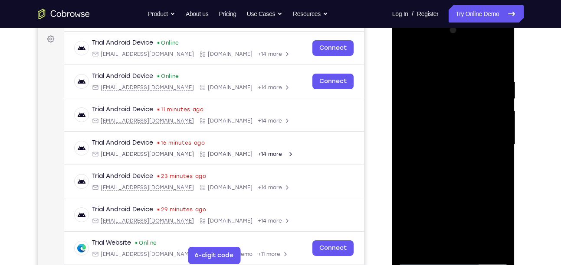
drag, startPoint x: 481, startPoint y: 145, endPoint x: 414, endPoint y: 154, distance: 68.1
click at [414, 154] on div at bounding box center [453, 144] width 109 height 243
drag, startPoint x: 464, startPoint y: 132, endPoint x: 469, endPoint y: 47, distance: 85.2
click at [469, 47] on div at bounding box center [453, 144] width 109 height 243
click at [430, 205] on div at bounding box center [453, 144] width 109 height 243
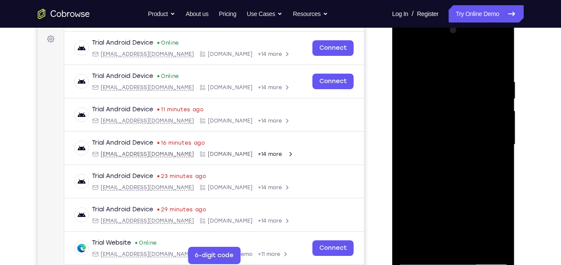
click at [430, 205] on div at bounding box center [453, 144] width 109 height 243
click at [448, 203] on div at bounding box center [453, 144] width 109 height 243
click at [448, 206] on div at bounding box center [453, 144] width 109 height 243
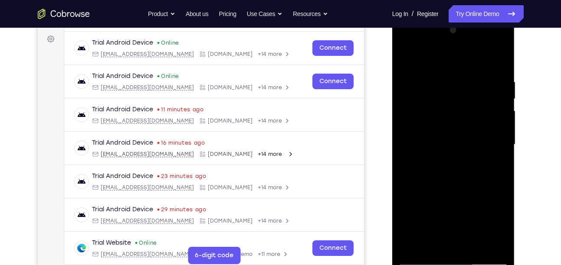
drag, startPoint x: 467, startPoint y: 182, endPoint x: 431, endPoint y: 189, distance: 35.9
click at [431, 189] on div at bounding box center [453, 144] width 109 height 243
click at [452, 203] on div at bounding box center [453, 144] width 109 height 243
click at [488, 210] on div at bounding box center [453, 144] width 109 height 243
drag, startPoint x: 479, startPoint y: 191, endPoint x: 408, endPoint y: 203, distance: 71.6
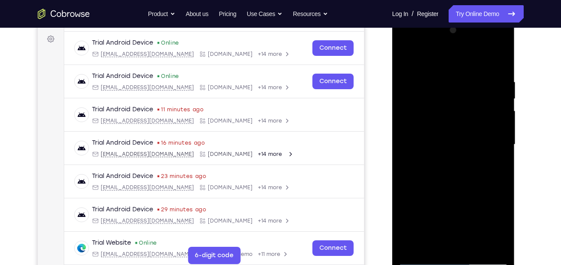
click at [408, 203] on div at bounding box center [453, 144] width 109 height 243
click at [413, 206] on div at bounding box center [453, 144] width 109 height 243
drag, startPoint x: 470, startPoint y: 183, endPoint x: 421, endPoint y: 187, distance: 49.2
click at [421, 187] on div at bounding box center [453, 144] width 109 height 243
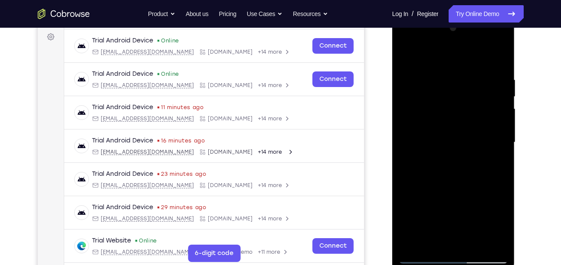
scroll to position [128, 0]
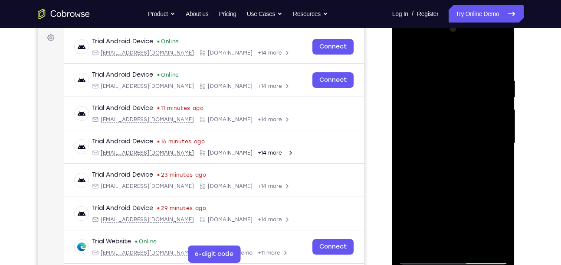
drag, startPoint x: 421, startPoint y: 186, endPoint x: 425, endPoint y: 88, distance: 98.1
click at [425, 88] on div at bounding box center [453, 143] width 109 height 243
drag, startPoint x: 463, startPoint y: 156, endPoint x: 460, endPoint y: 115, distance: 40.5
click at [460, 115] on div at bounding box center [453, 143] width 109 height 243
click at [500, 173] on div at bounding box center [453, 143] width 109 height 243
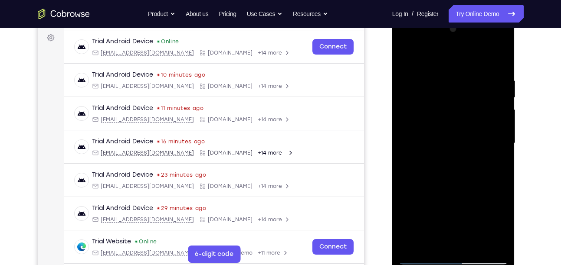
drag, startPoint x: 465, startPoint y: 176, endPoint x: 460, endPoint y: 65, distance: 110.3
click at [460, 65] on div at bounding box center [453, 143] width 109 height 243
drag, startPoint x: 450, startPoint y: 148, endPoint x: 475, endPoint y: 23, distance: 128.2
click at [475, 23] on div at bounding box center [453, 143] width 109 height 243
drag, startPoint x: 469, startPoint y: 126, endPoint x: 473, endPoint y: 39, distance: 87.2
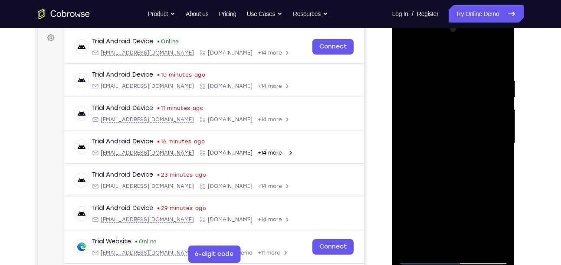
click at [473, 39] on div at bounding box center [453, 143] width 109 height 243
drag, startPoint x: 457, startPoint y: 144, endPoint x: 465, endPoint y: 17, distance: 127.3
click at [465, 17] on div at bounding box center [453, 145] width 123 height 258
drag, startPoint x: 453, startPoint y: 152, endPoint x: 862, endPoint y: 21, distance: 429.0
click at [470, 16] on html "Online web based iOS Simulators and Android Emulators. Run iPhone, iPad, Mobile…" at bounding box center [454, 146] width 124 height 260
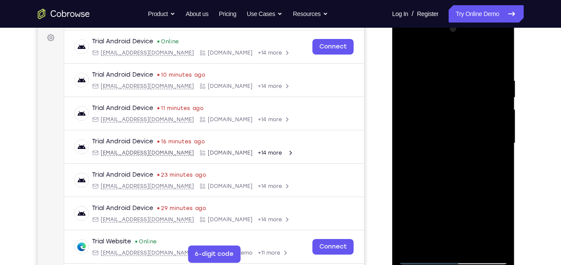
drag, startPoint x: 448, startPoint y: 211, endPoint x: 480, endPoint y: 57, distance: 157.9
click at [480, 57] on div at bounding box center [453, 143] width 109 height 243
drag, startPoint x: 446, startPoint y: 188, endPoint x: 484, endPoint y: 9, distance: 183.0
click at [484, 16] on html "Online web based iOS Simulators and Android Emulators. Run iPhone, iPad, Mobile…" at bounding box center [454, 146] width 124 height 260
drag, startPoint x: 460, startPoint y: 134, endPoint x: 500, endPoint y: -24, distance: 162.5
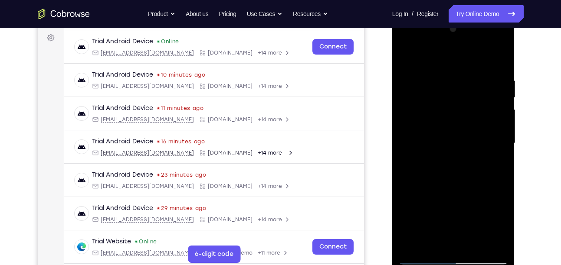
click at [500, 16] on html "Online web based iOS Simulators and Android Emulators. Run iPhone, iPad, Mobile…" at bounding box center [454, 146] width 124 height 260
drag, startPoint x: 443, startPoint y: 195, endPoint x: 478, endPoint y: -6, distance: 203.5
click at [478, 16] on html "Online web based iOS Simulators and Android Emulators. Run iPhone, iPad, Mobile…" at bounding box center [454, 146] width 124 height 260
drag, startPoint x: 451, startPoint y: 156, endPoint x: 457, endPoint y: 209, distance: 53.3
click at [457, 209] on div at bounding box center [453, 143] width 109 height 243
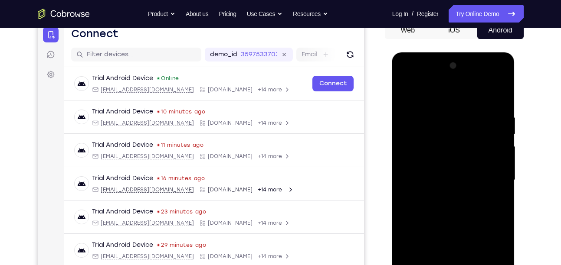
scroll to position [91, 0]
click at [487, 76] on div at bounding box center [453, 180] width 109 height 243
click at [453, 105] on div at bounding box center [453, 180] width 109 height 243
click at [408, 76] on div at bounding box center [453, 180] width 109 height 243
click at [437, 132] on div at bounding box center [453, 180] width 109 height 243
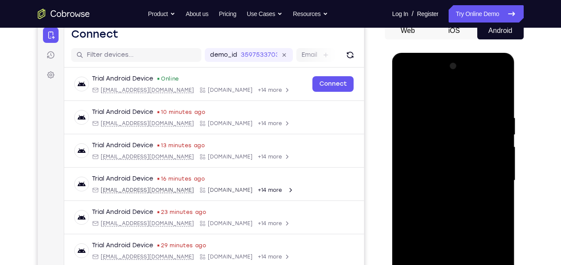
click at [432, 108] on div at bounding box center [453, 180] width 109 height 243
click at [427, 146] on div at bounding box center [453, 180] width 109 height 243
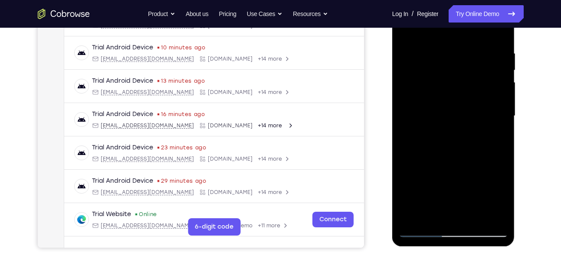
scroll to position [156, 0]
click at [421, 232] on div at bounding box center [453, 115] width 109 height 243
click at [425, 147] on div at bounding box center [453, 115] width 109 height 243
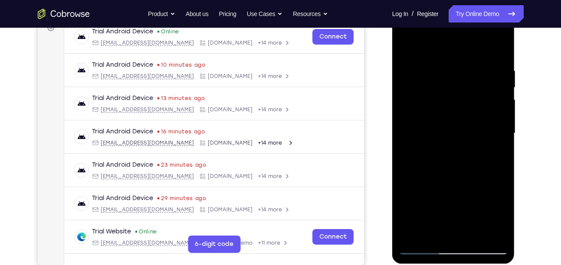
scroll to position [137, 0]
drag, startPoint x: 425, startPoint y: 165, endPoint x: 441, endPoint y: 6, distance: 160.0
click at [441, 6] on div at bounding box center [453, 135] width 123 height 258
drag, startPoint x: 452, startPoint y: 134, endPoint x: 477, endPoint y: 241, distance: 110.4
click at [477, 241] on div at bounding box center [453, 134] width 109 height 243
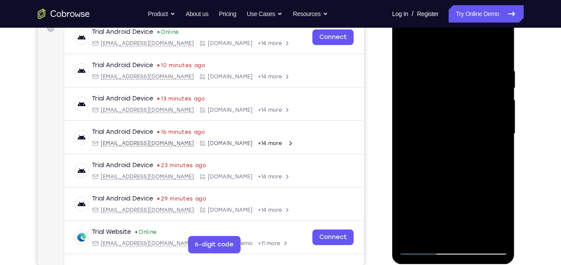
drag, startPoint x: 474, startPoint y: 156, endPoint x: 474, endPoint y: 185, distance: 29.5
click at [474, 185] on div at bounding box center [453, 134] width 109 height 243
click at [492, 54] on div at bounding box center [453, 134] width 109 height 243
click at [494, 52] on div at bounding box center [453, 134] width 109 height 243
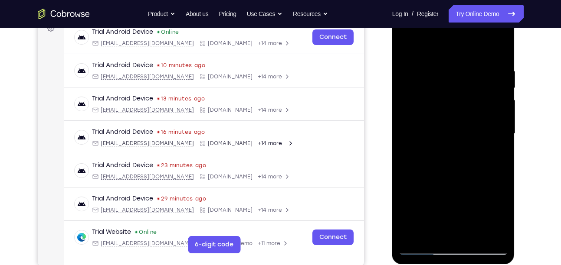
click at [492, 37] on div at bounding box center [453, 134] width 109 height 243
click at [406, 34] on div at bounding box center [453, 134] width 109 height 243
click at [414, 109] on div at bounding box center [453, 134] width 109 height 243
click at [456, 55] on div at bounding box center [453, 134] width 109 height 243
click at [453, 131] on div at bounding box center [453, 134] width 109 height 243
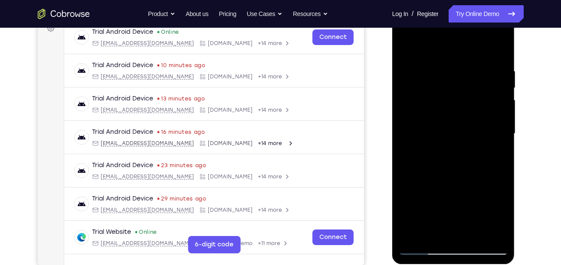
click at [453, 131] on div at bounding box center [453, 134] width 109 height 243
click at [405, 48] on div at bounding box center [453, 134] width 109 height 243
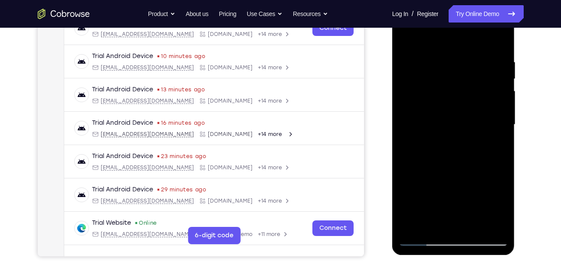
scroll to position [147, 0]
drag, startPoint x: 457, startPoint y: 155, endPoint x: 484, endPoint y: 33, distance: 125.0
click at [484, 33] on div at bounding box center [453, 124] width 109 height 243
drag, startPoint x: 460, startPoint y: 138, endPoint x: 479, endPoint y: 6, distance: 133.6
click at [479, 6] on div at bounding box center [453, 124] width 109 height 243
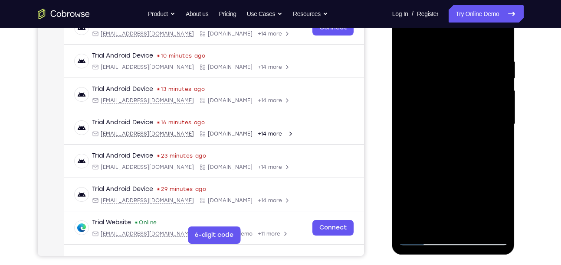
drag, startPoint x: 450, startPoint y: 163, endPoint x: 475, endPoint y: -3, distance: 168.4
click at [475, 0] on div at bounding box center [453, 126] width 123 height 258
drag, startPoint x: 453, startPoint y: 154, endPoint x: 477, endPoint y: 14, distance: 141.2
click at [477, 14] on div at bounding box center [453, 124] width 109 height 243
drag, startPoint x: 455, startPoint y: 123, endPoint x: 475, endPoint y: 10, distance: 114.1
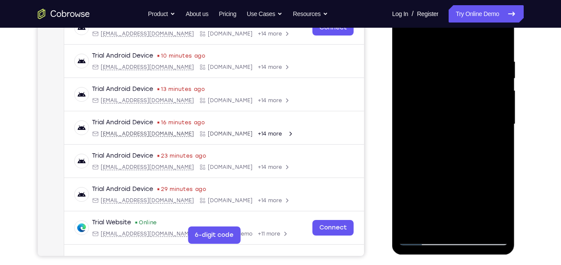
click at [475, 10] on div at bounding box center [453, 124] width 109 height 243
drag, startPoint x: 448, startPoint y: 145, endPoint x: 443, endPoint y: 119, distance: 26.5
click at [443, 119] on div at bounding box center [453, 124] width 109 height 243
click at [437, 129] on div at bounding box center [453, 124] width 109 height 243
click at [459, 127] on div at bounding box center [453, 124] width 109 height 243
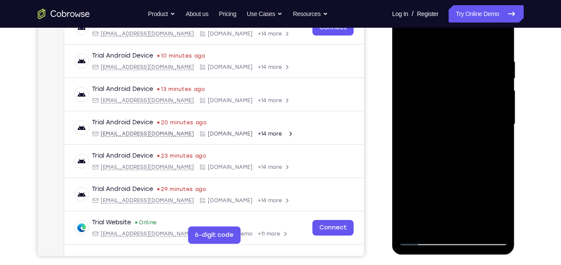
drag, startPoint x: 482, startPoint y: 123, endPoint x: 435, endPoint y: 134, distance: 48.2
click at [435, 134] on div at bounding box center [453, 124] width 109 height 243
click at [444, 129] on div at bounding box center [453, 124] width 109 height 243
drag, startPoint x: 481, startPoint y: 119, endPoint x: 381, endPoint y: 128, distance: 100.2
click at [392, 128] on html "Online web based iOS Simulators and Android Emulators. Run iPhone, iPad, Mobile…" at bounding box center [454, 127] width 124 height 260
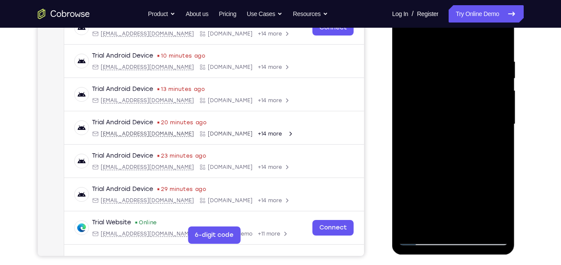
drag, startPoint x: 467, startPoint y: 101, endPoint x: 382, endPoint y: 114, distance: 86.7
click at [392, 114] on html "Online web based iOS Simulators and Android Emulators. Run iPhone, iPad, Mobile…" at bounding box center [454, 127] width 124 height 260
drag, startPoint x: 483, startPoint y: 90, endPoint x: 375, endPoint y: 107, distance: 109.3
click at [392, 107] on html "Online web based iOS Simulators and Android Emulators. Run iPhone, iPad, Mobile…" at bounding box center [454, 127] width 124 height 260
drag, startPoint x: 426, startPoint y: 115, endPoint x: 494, endPoint y: 105, distance: 68.8
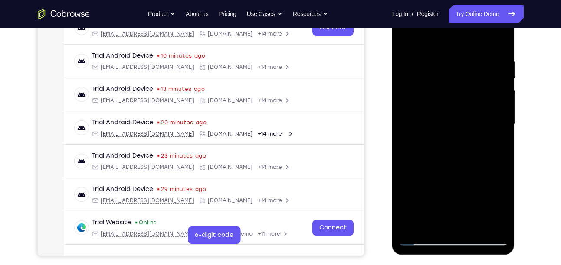
click at [494, 105] on div at bounding box center [453, 124] width 109 height 243
click at [438, 125] on div at bounding box center [453, 124] width 109 height 243
drag, startPoint x: 504, startPoint y: 108, endPoint x: 425, endPoint y: 114, distance: 79.6
click at [425, 114] on div at bounding box center [453, 124] width 109 height 243
click at [430, 128] on div at bounding box center [453, 124] width 109 height 243
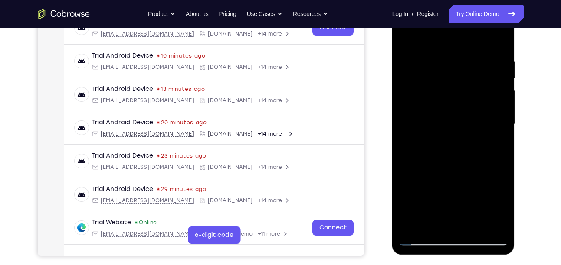
drag, startPoint x: 475, startPoint y: 102, endPoint x: 411, endPoint y: 118, distance: 66.0
click at [411, 118] on div at bounding box center [453, 124] width 109 height 243
drag, startPoint x: 467, startPoint y: 99, endPoint x: 321, endPoint y: 133, distance: 150.3
click at [392, 133] on html "Online web based iOS Simulators and Android Emulators. Run iPhone, iPad, Mobile…" at bounding box center [454, 127] width 124 height 260
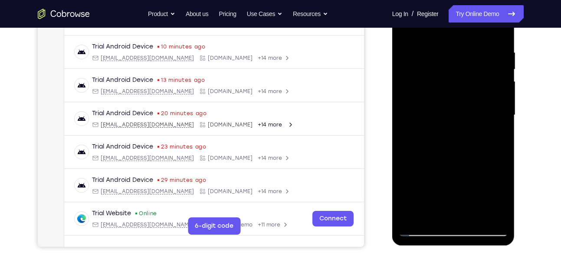
scroll to position [157, 0]
drag, startPoint x: 450, startPoint y: 140, endPoint x: 451, endPoint y: 28, distance: 111.5
click at [451, 28] on div at bounding box center [453, 114] width 109 height 243
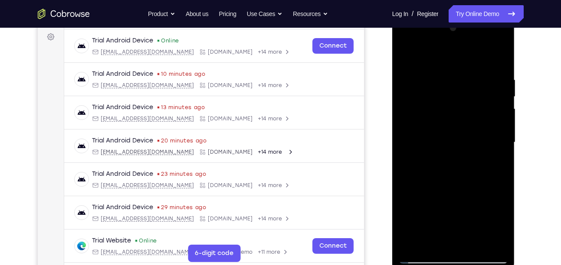
scroll to position [128, 0]
drag, startPoint x: 461, startPoint y: 124, endPoint x: 456, endPoint y: -3, distance: 126.7
click at [456, 15] on html "Online web based iOS Simulators and Android Emulators. Run iPhone, iPad, Mobile…" at bounding box center [454, 145] width 124 height 260
drag, startPoint x: 453, startPoint y: 131, endPoint x: 472, endPoint y: 17, distance: 115.7
click at [472, 17] on div at bounding box center [453, 144] width 123 height 258
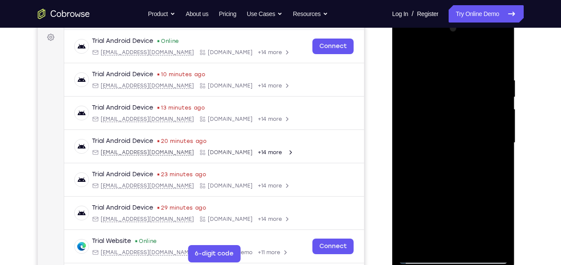
drag, startPoint x: 450, startPoint y: 150, endPoint x: 460, endPoint y: 40, distance: 110.1
click at [460, 40] on div at bounding box center [453, 143] width 109 height 243
drag, startPoint x: 453, startPoint y: 143, endPoint x: 489, endPoint y: -4, distance: 151.3
click at [489, 15] on html "Online web based iOS Simulators and Android Emulators. Run iPhone, iPad, Mobile…" at bounding box center [454, 145] width 124 height 260
drag, startPoint x: 457, startPoint y: 135, endPoint x: 497, endPoint y: -22, distance: 162.1
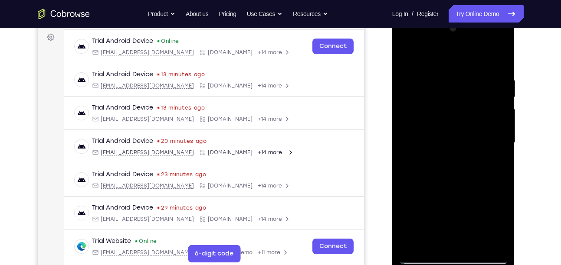
click at [497, 15] on html "Online web based iOS Simulators and Android Emulators. Run iPhone, iPad, Mobile…" at bounding box center [454, 145] width 124 height 260
drag, startPoint x: 431, startPoint y: 164, endPoint x: 477, endPoint y: -34, distance: 203.1
click at [477, 15] on html "Online web based iOS Simulators and Android Emulators. Run iPhone, iPad, Mobile…" at bounding box center [454, 145] width 124 height 260
drag, startPoint x: 452, startPoint y: 153, endPoint x: 492, endPoint y: -45, distance: 202.1
click at [492, 15] on html "Online web based iOS Simulators and Android Emulators. Run iPhone, iPad, Mobile…" at bounding box center [454, 145] width 124 height 260
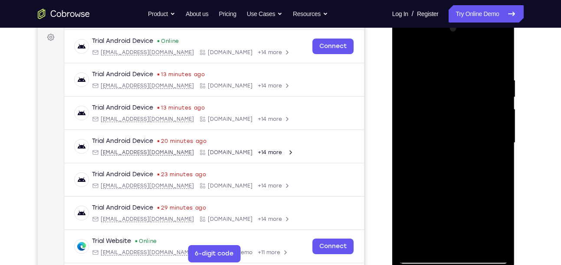
drag, startPoint x: 440, startPoint y: 224, endPoint x: 488, endPoint y: 2, distance: 227.6
click at [488, 15] on html "Online web based iOS Simulators and Android Emulators. Run iPhone, iPad, Mobile…" at bounding box center [454, 145] width 124 height 260
drag, startPoint x: 461, startPoint y: 170, endPoint x: 479, endPoint y: -1, distance: 171.3
click at [479, 15] on html "Online web based iOS Simulators and Android Emulators. Run iPhone, iPad, Mobile…" at bounding box center [454, 145] width 124 height 260
drag, startPoint x: 454, startPoint y: 165, endPoint x: 481, endPoint y: -9, distance: 175.6
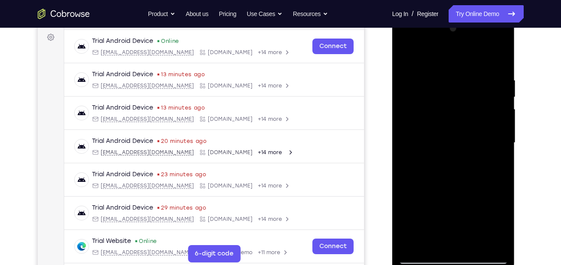
click at [481, 15] on html "Online web based iOS Simulators and Android Emulators. Run iPhone, iPad, Mobile…" at bounding box center [454, 145] width 124 height 260
drag, startPoint x: 448, startPoint y: 182, endPoint x: 522, endPoint y: -45, distance: 238.6
click at [516, 15] on html "Online web based iOS Simulators and Android Emulators. Run iPhone, iPad, Mobile…" at bounding box center [454, 145] width 124 height 260
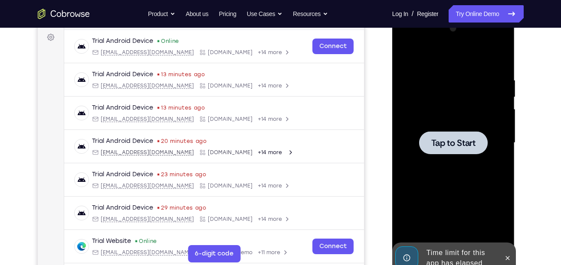
drag, startPoint x: 467, startPoint y: 169, endPoint x: 505, endPoint y: -45, distance: 217.1
click at [505, 15] on html "Online web based iOS Simulators and Android Emulators. Run iPhone, iPad, Mobile…" at bounding box center [454, 145] width 124 height 260
click at [450, 147] on span "Tap to Start" at bounding box center [453, 143] width 44 height 9
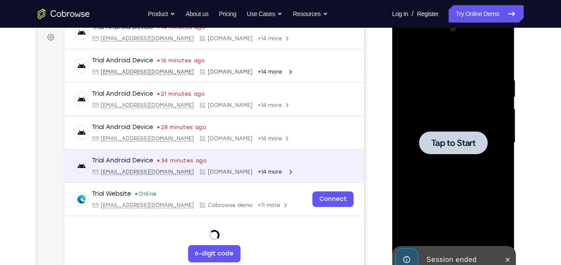
scroll to position [43, 0]
